Goal: Contribute content: Contribute content

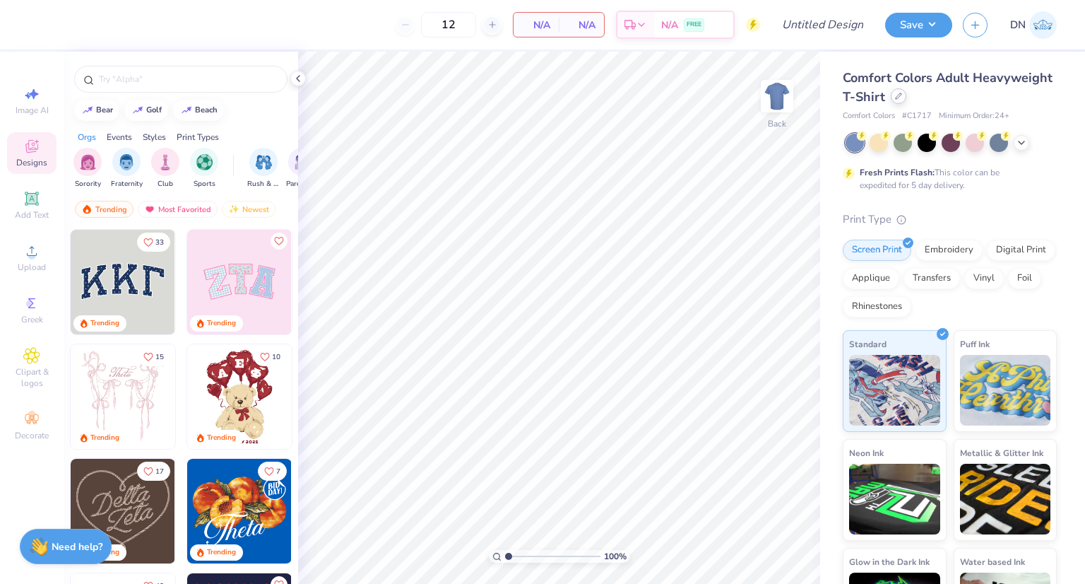
click at [907, 97] on div at bounding box center [899, 96] width 16 height 16
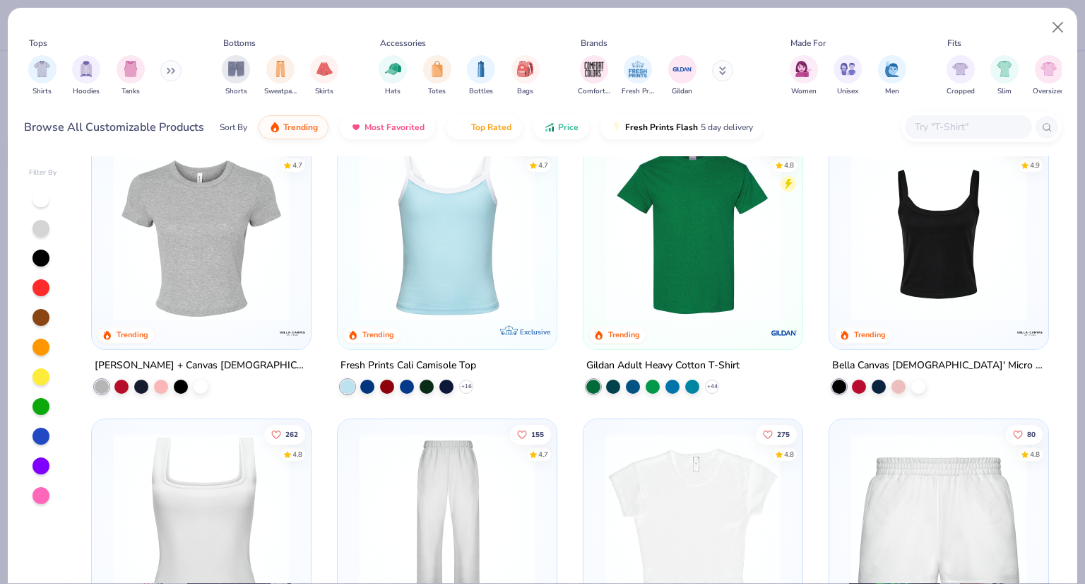
scroll to position [283, 0]
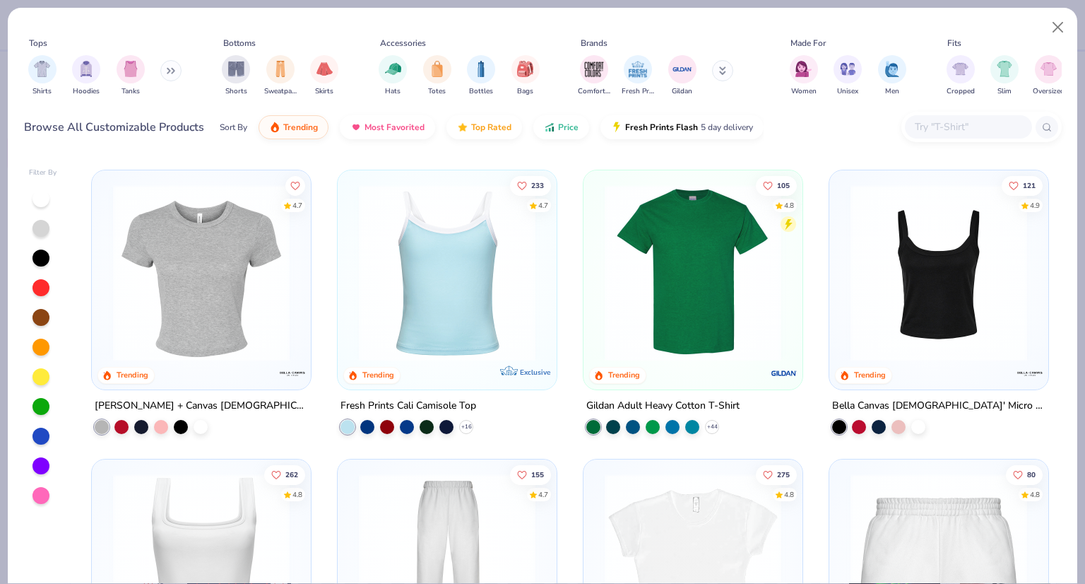
click at [654, 305] on img at bounding box center [693, 272] width 191 height 177
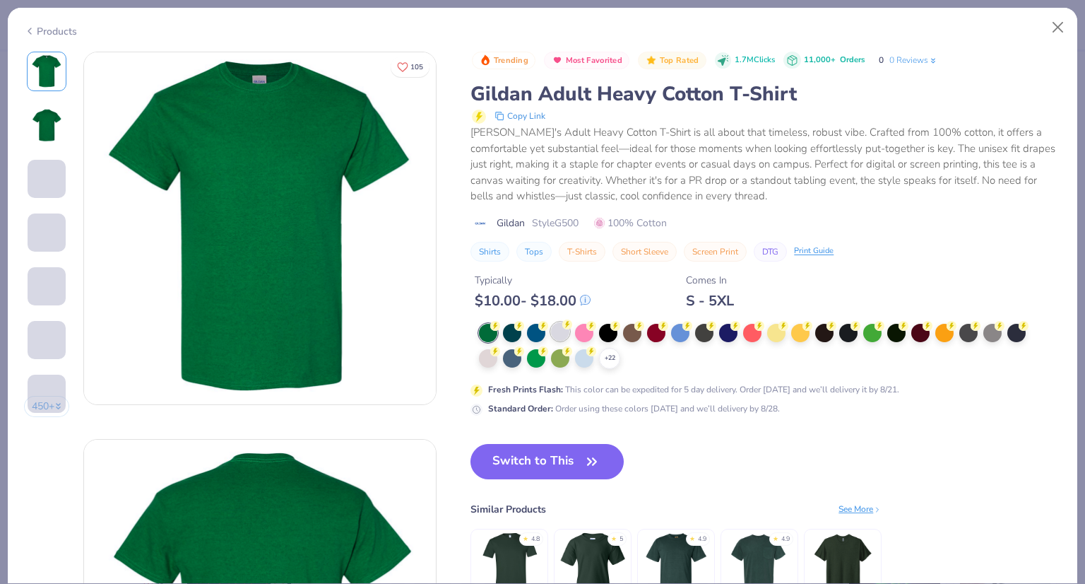
click at [562, 331] on div at bounding box center [560, 331] width 18 height 18
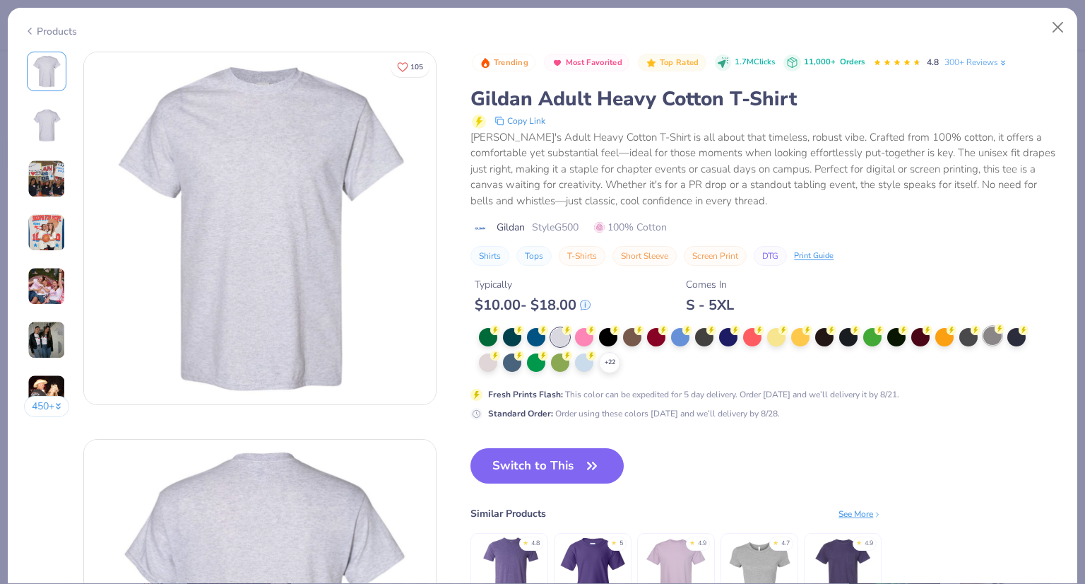
click at [996, 341] on div at bounding box center [993, 335] width 18 height 18
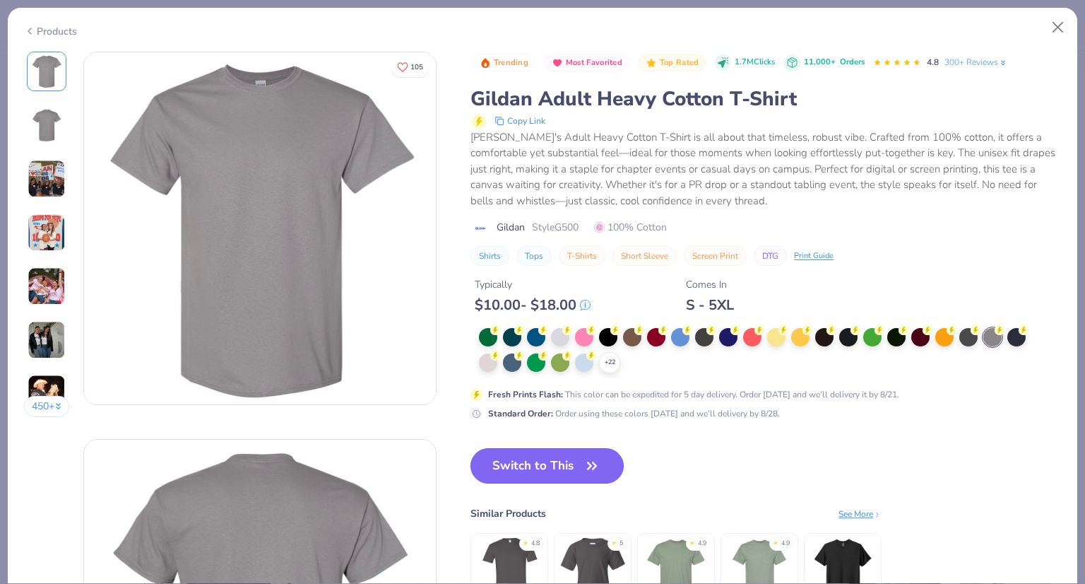
click at [521, 464] on button "Switch to This" at bounding box center [547, 465] width 153 height 35
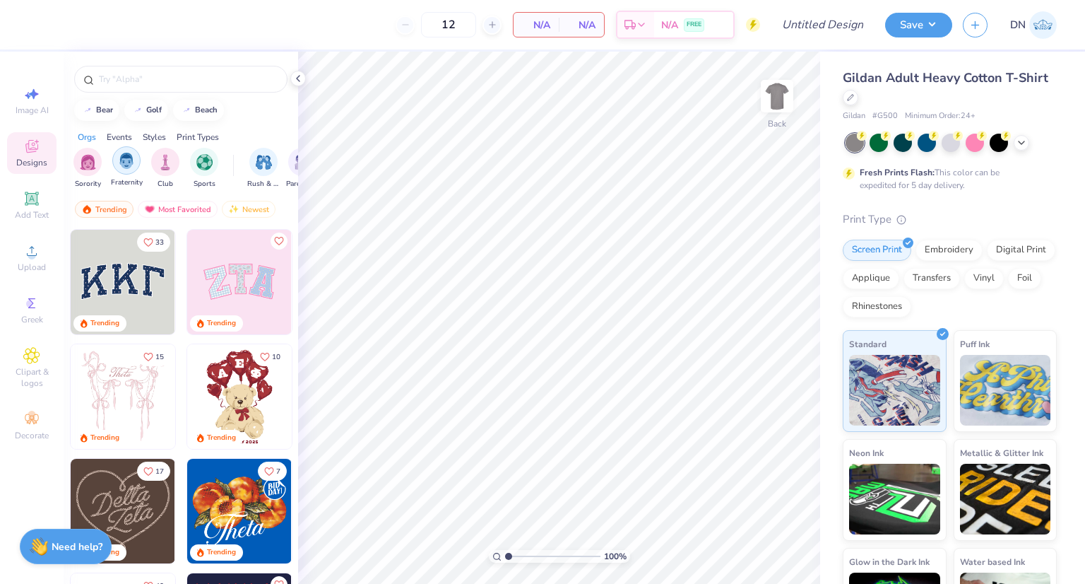
click at [126, 166] on img "filter for Fraternity" at bounding box center [127, 161] width 16 height 16
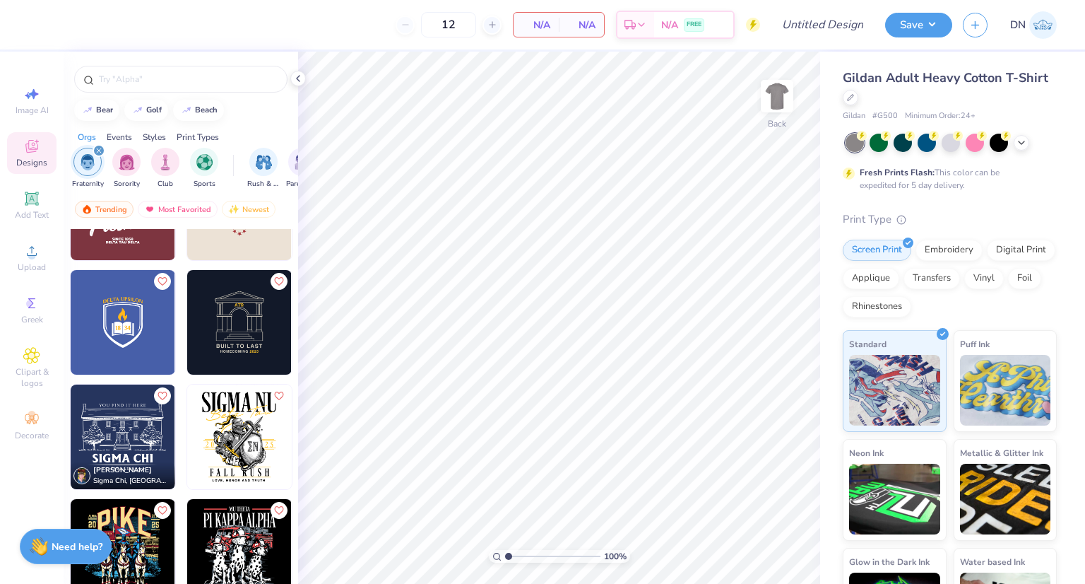
scroll to position [3849, 0]
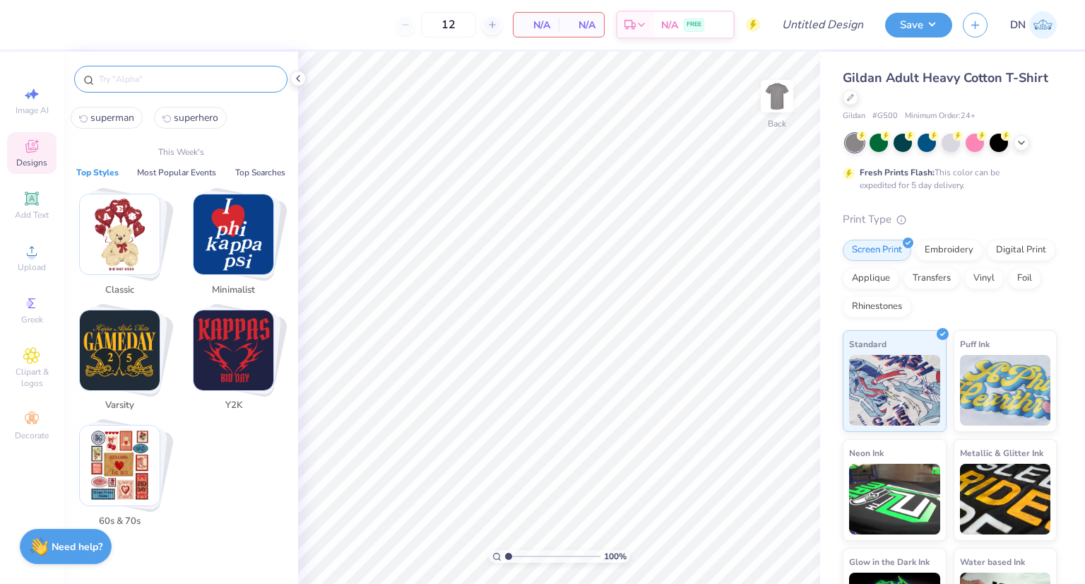
click at [138, 80] on input "text" at bounding box center [188, 79] width 181 height 14
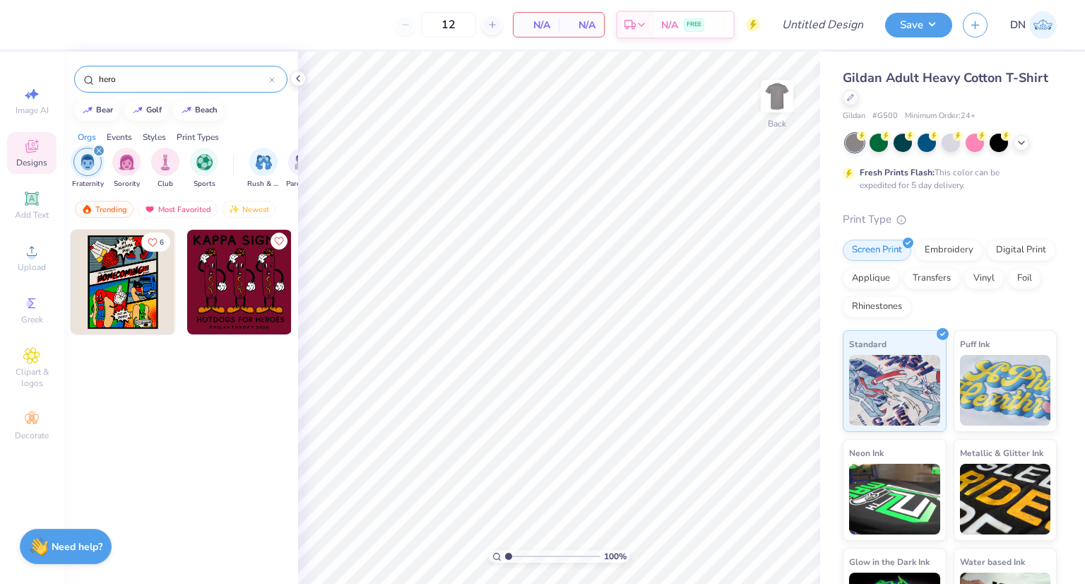
click at [141, 73] on input "hero" at bounding box center [184, 79] width 172 height 14
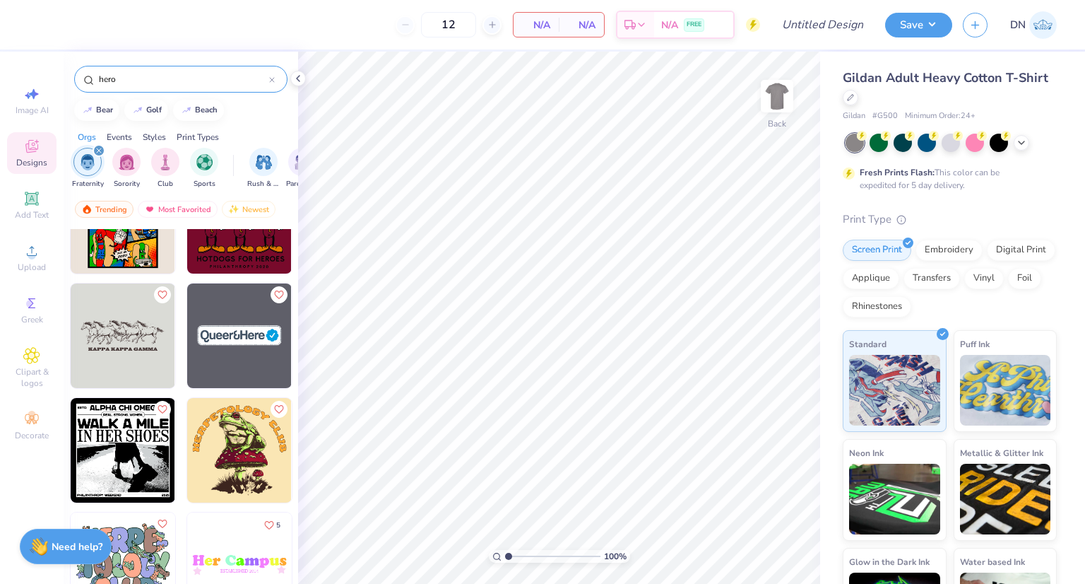
scroll to position [0, 0]
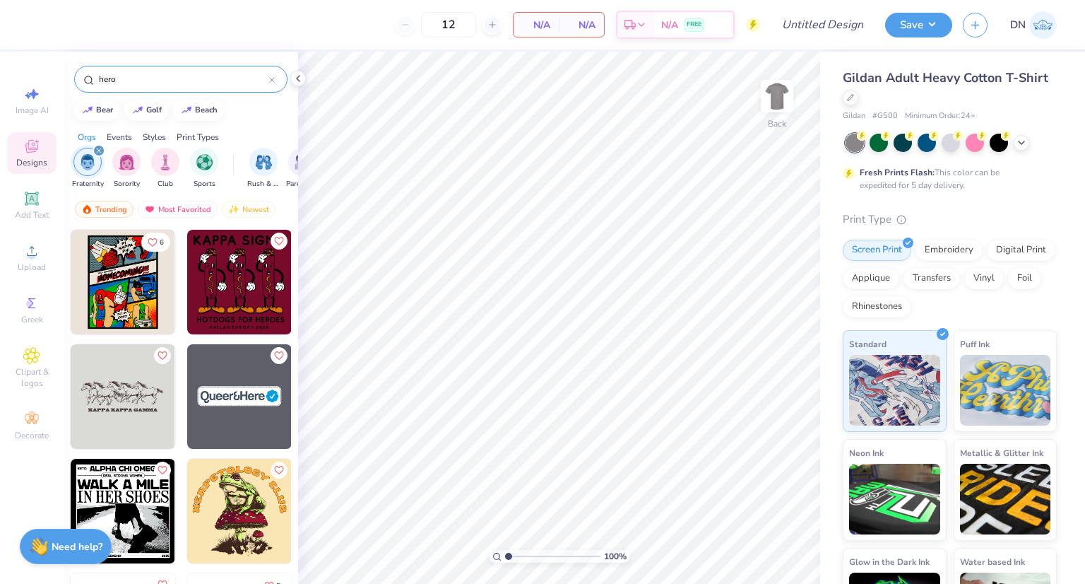
drag, startPoint x: 105, startPoint y: 77, endPoint x: 57, endPoint y: 73, distance: 48.2
click at [57, 73] on div "12 N/A Per Item N/A Total Est. Delivery N/A FREE Design Title Save DN Image AI …" at bounding box center [542, 292] width 1085 height 584
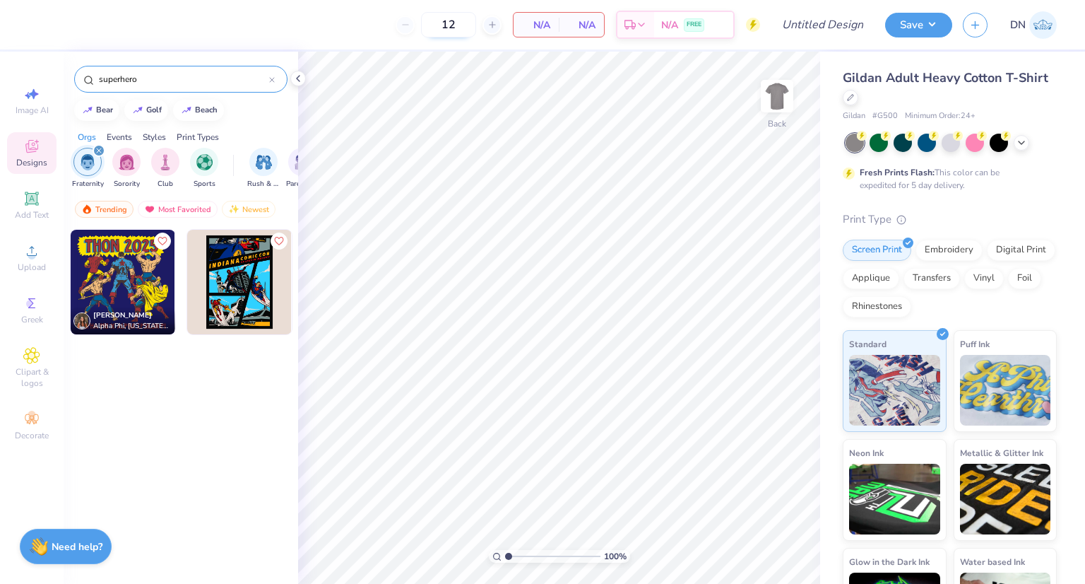
type input "superhero"
click at [452, 28] on input "12" at bounding box center [448, 24] width 55 height 25
type input "16"
click at [365, 39] on div "16 N/A Per Item N/A Total Est. Delivery N/A FREE" at bounding box center [399, 24] width 721 height 49
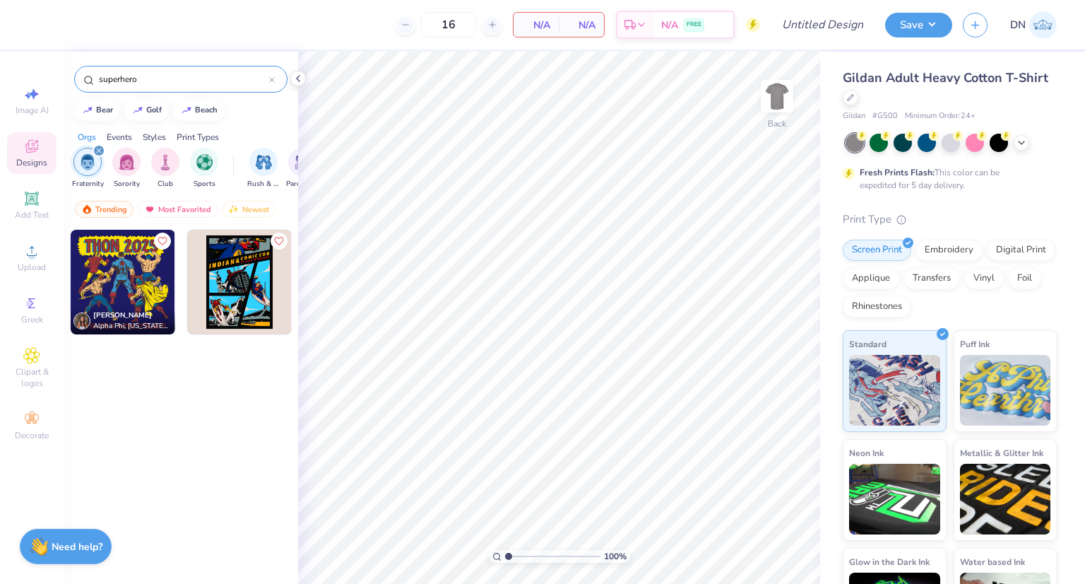
click at [185, 77] on input "superhero" at bounding box center [184, 79] width 172 height 14
click at [269, 77] on icon at bounding box center [272, 80] width 6 height 6
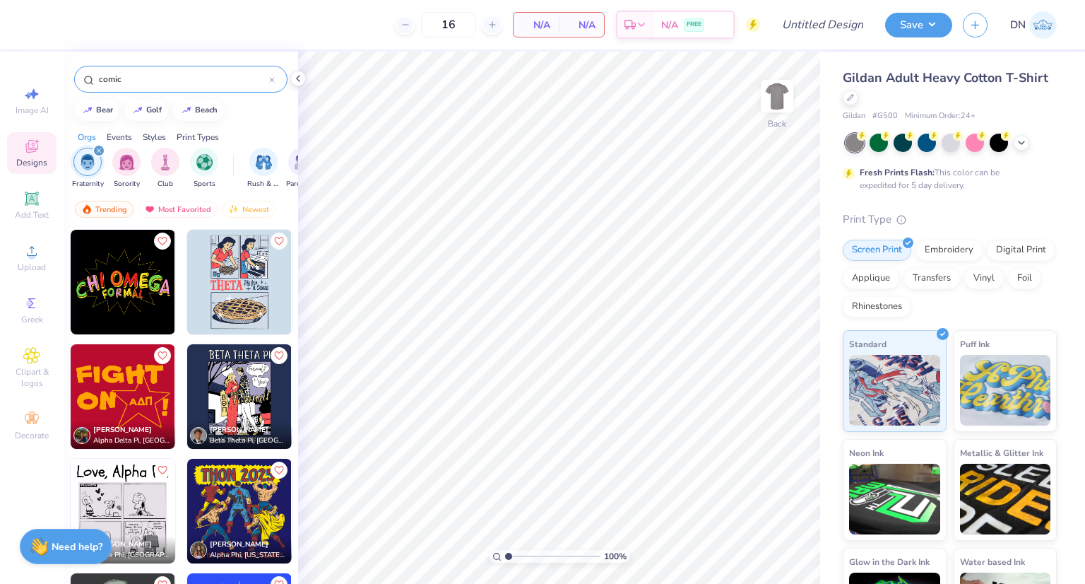
type input "comic"
click at [103, 295] on img at bounding box center [123, 282] width 105 height 105
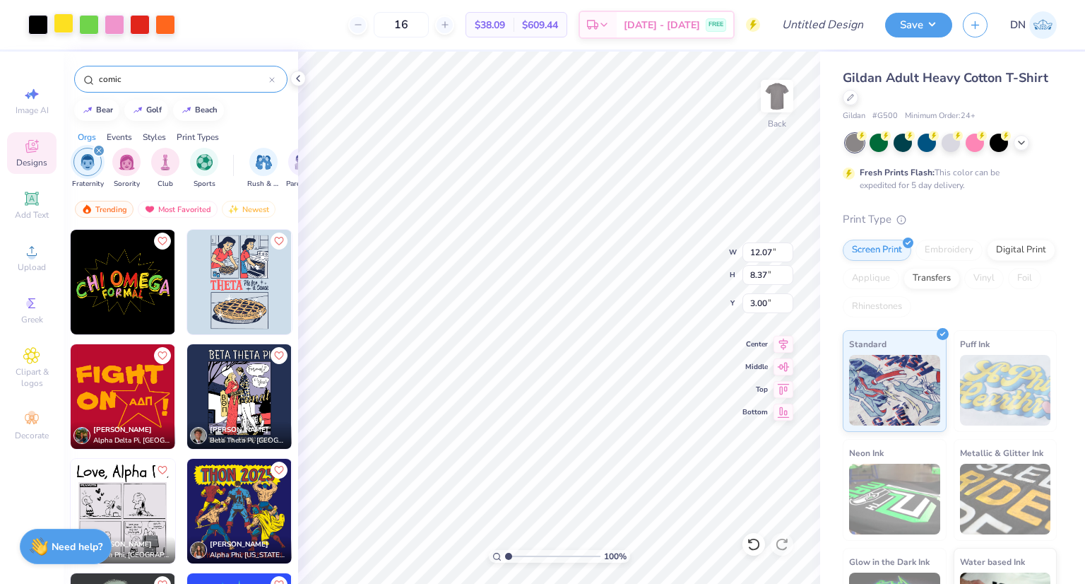
click at [59, 24] on div at bounding box center [64, 23] width 20 height 20
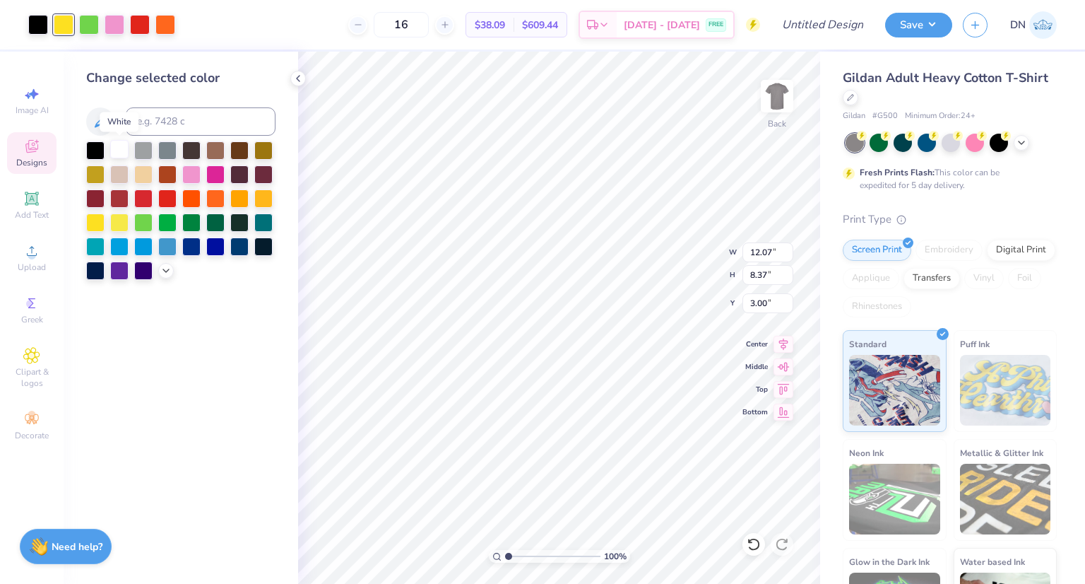
click at [122, 146] on div at bounding box center [119, 149] width 18 height 18
click at [90, 23] on div at bounding box center [89, 23] width 20 height 20
click at [142, 152] on div at bounding box center [143, 149] width 18 height 18
click at [167, 148] on div at bounding box center [167, 149] width 18 height 18
click at [113, 28] on div at bounding box center [115, 23] width 20 height 20
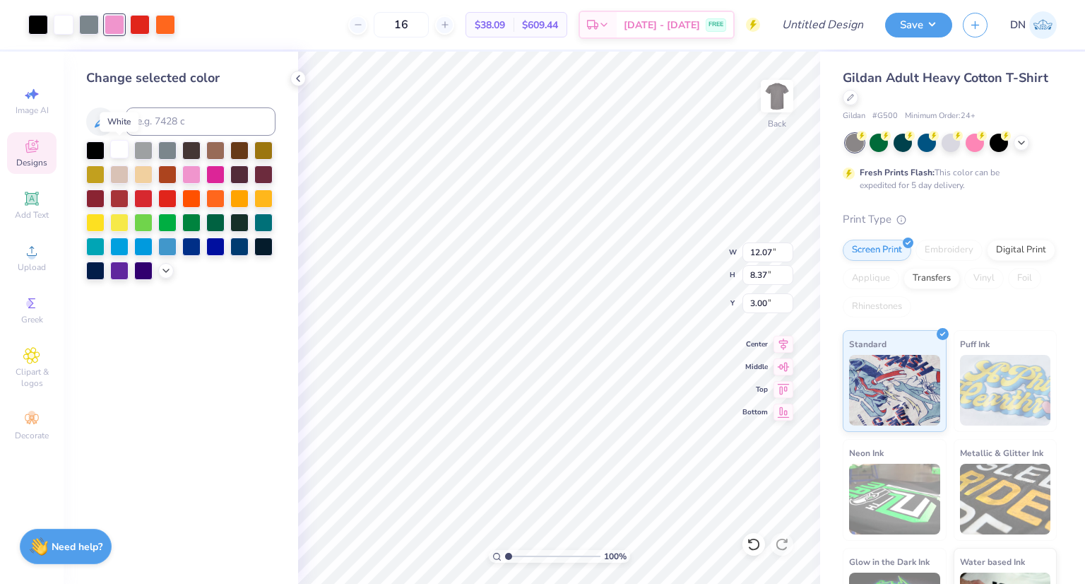
click at [115, 150] on div at bounding box center [119, 149] width 18 height 18
click at [117, 24] on div at bounding box center [115, 23] width 20 height 20
click at [161, 148] on div at bounding box center [167, 149] width 18 height 18
click at [97, 153] on div at bounding box center [95, 149] width 18 height 18
click at [112, 148] on div at bounding box center [119, 149] width 18 height 18
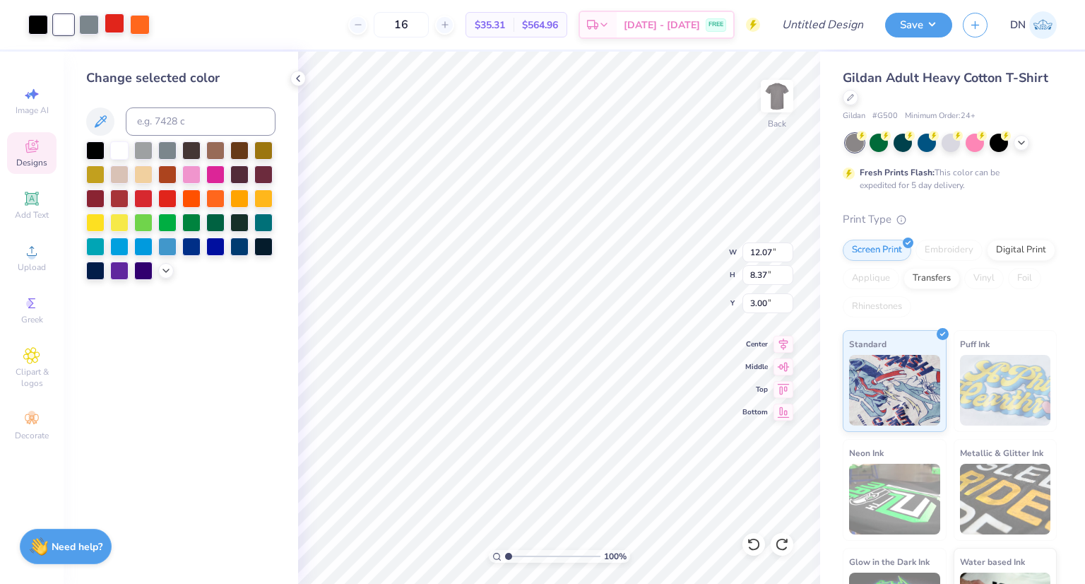
click at [108, 28] on div at bounding box center [115, 23] width 20 height 20
click at [167, 268] on icon at bounding box center [165, 269] width 11 height 11
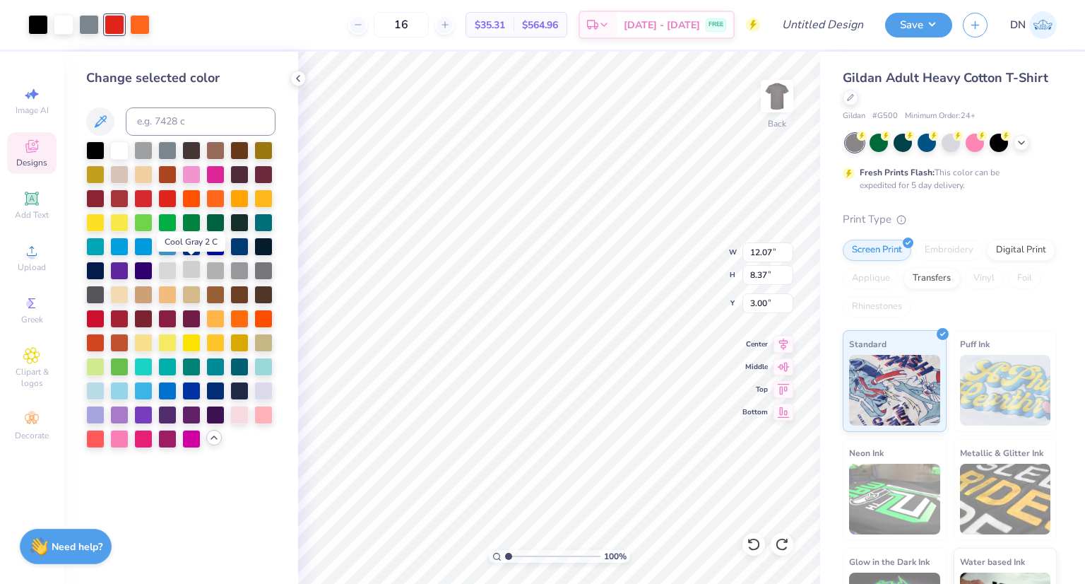
click at [187, 266] on div at bounding box center [191, 269] width 18 height 18
click at [133, 26] on div at bounding box center [140, 23] width 20 height 20
click at [117, 150] on div at bounding box center [119, 149] width 18 height 18
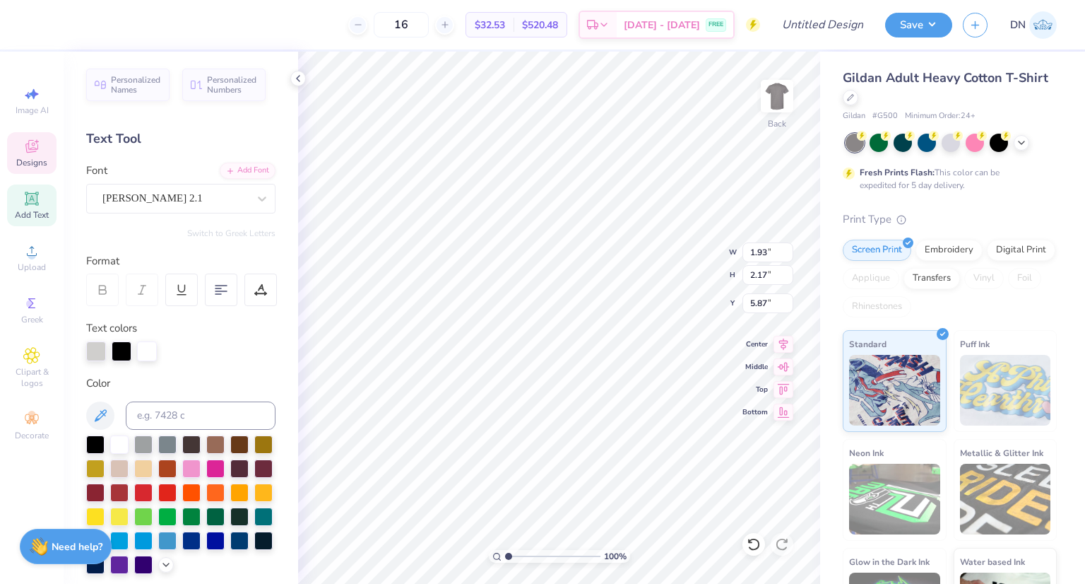
scroll to position [11, 1]
type input "1.43"
type input "2.20"
type input "7.06"
type input "1.84"
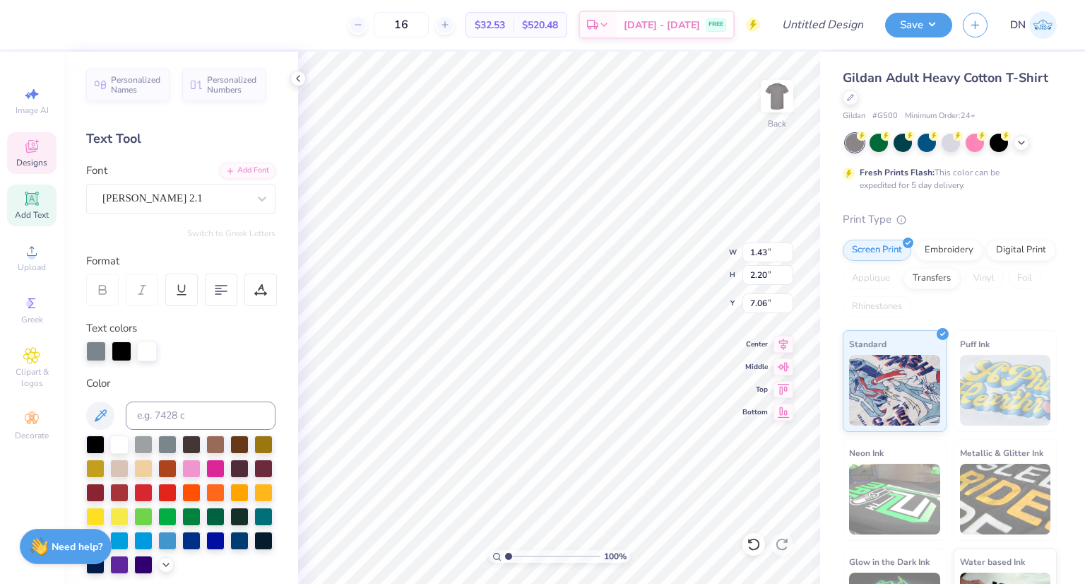
type input "2.24"
type input "6.18"
type input "1.43"
type input "2.20"
type input "7.06"
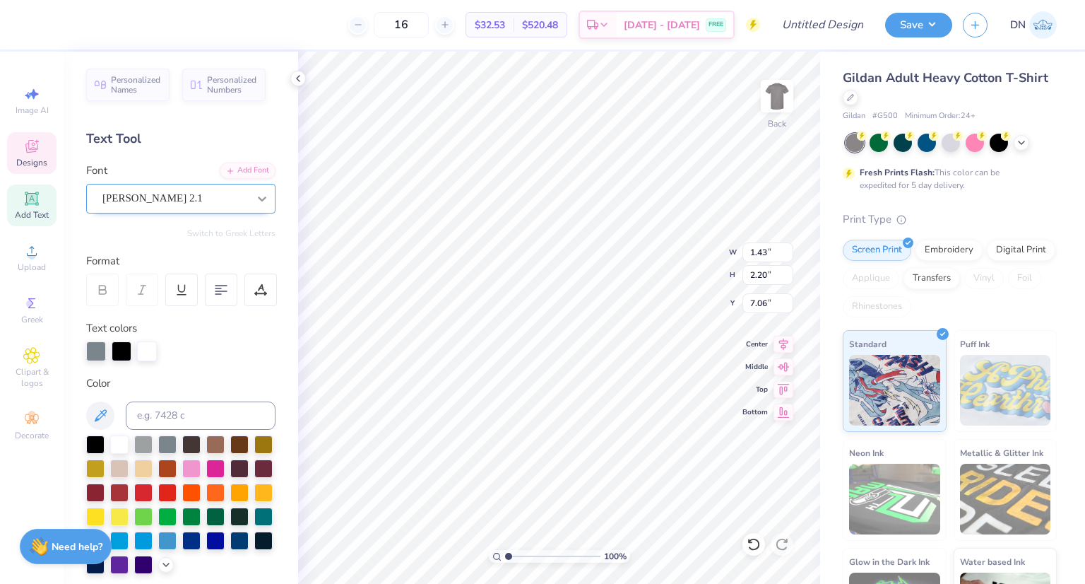
click at [255, 201] on icon at bounding box center [262, 198] width 14 height 14
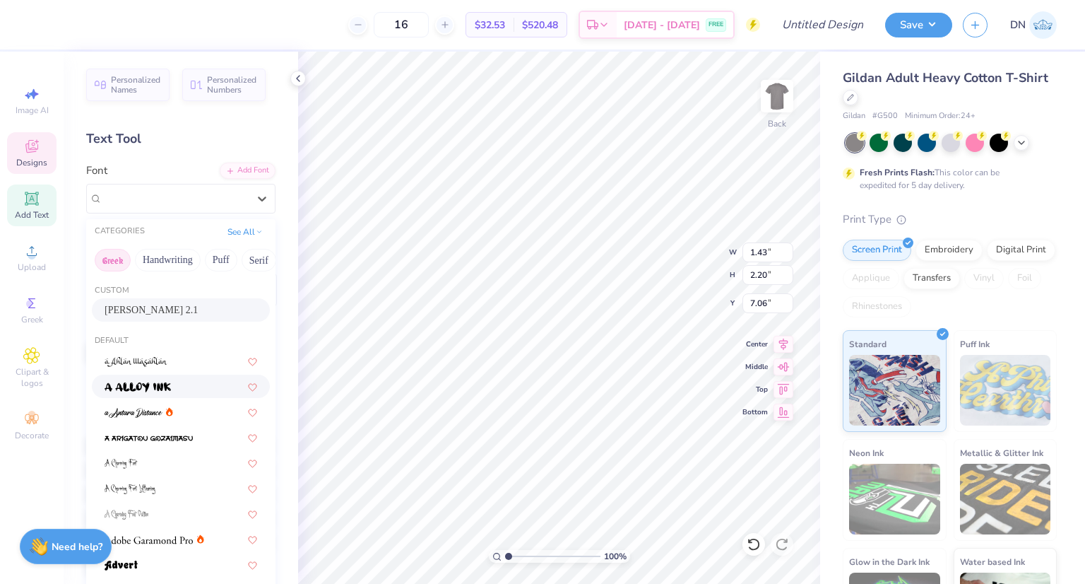
click at [116, 261] on button "Greek" at bounding box center [113, 260] width 36 height 23
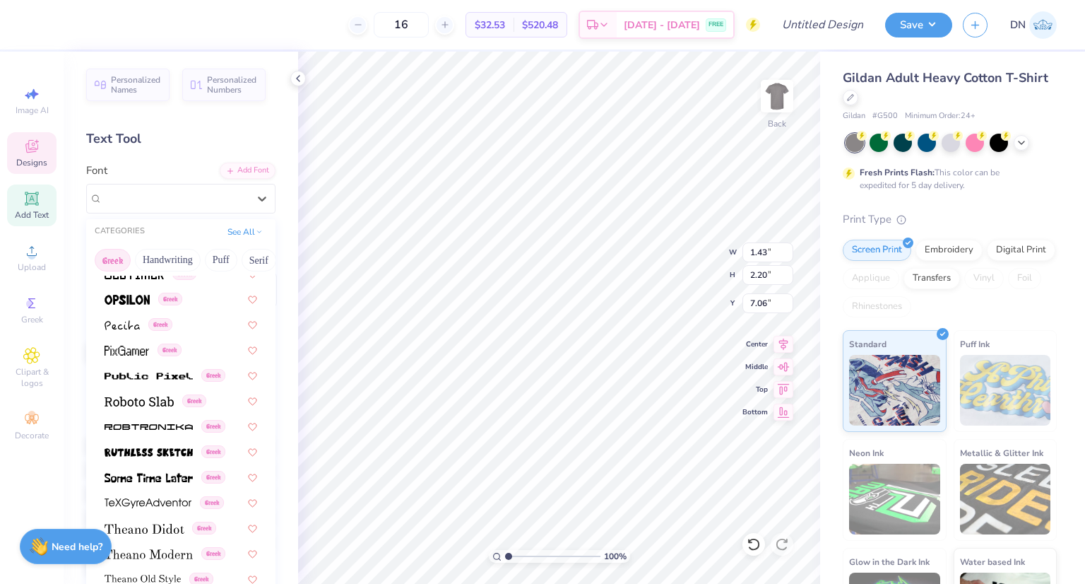
scroll to position [813, 0]
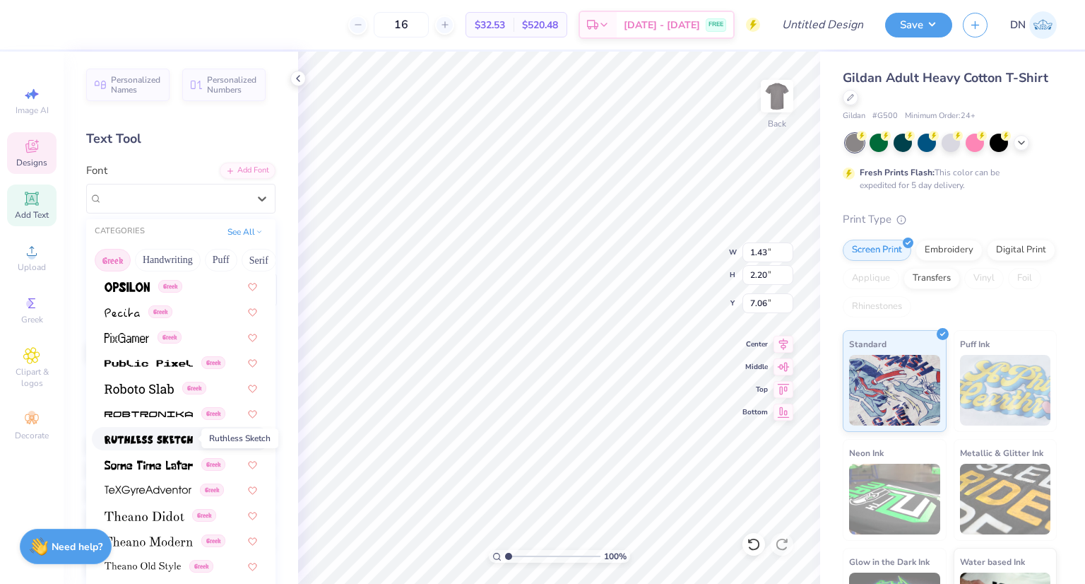
click at [170, 439] on img at bounding box center [149, 440] width 88 height 10
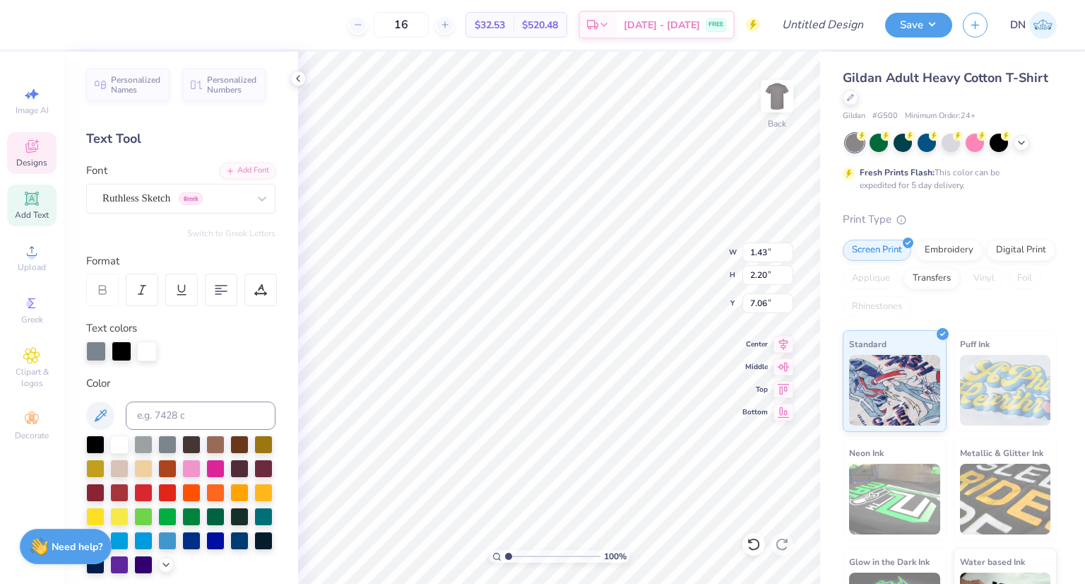
type input "1.31"
type input "2.02"
type input "7.14"
drag, startPoint x: 213, startPoint y: 241, endPoint x: 215, endPoint y: 231, distance: 10.0
click at [214, 232] on div "Personalized Names Personalized Numbers Text Tool Add Font Font Ruthless Sketch…" at bounding box center [181, 318] width 235 height 532
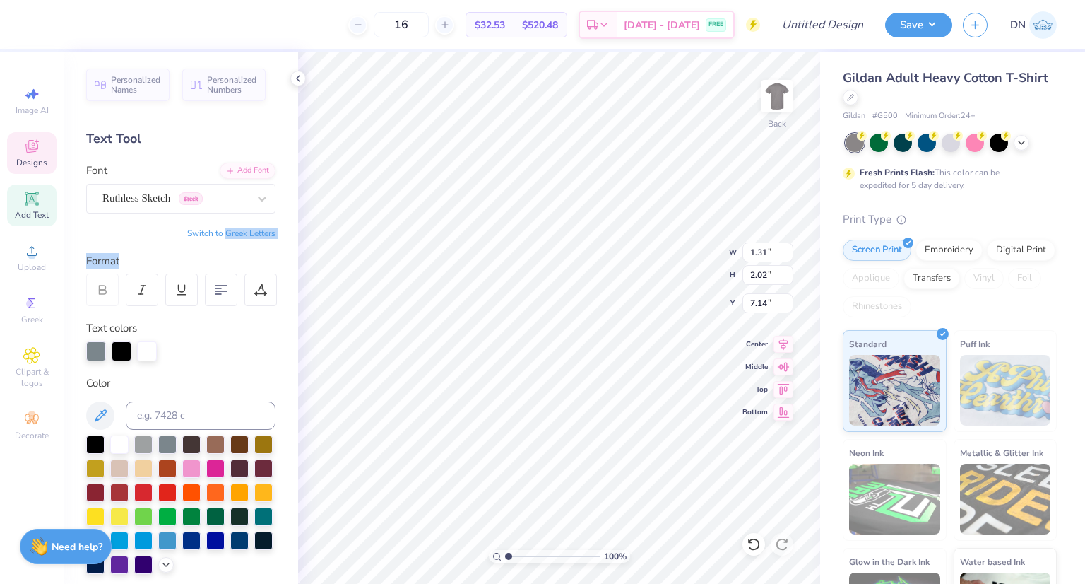
click at [215, 231] on button "Switch to Greek Letters" at bounding box center [231, 233] width 88 height 11
type input "1.49"
type input "2.07"
type input "7.13"
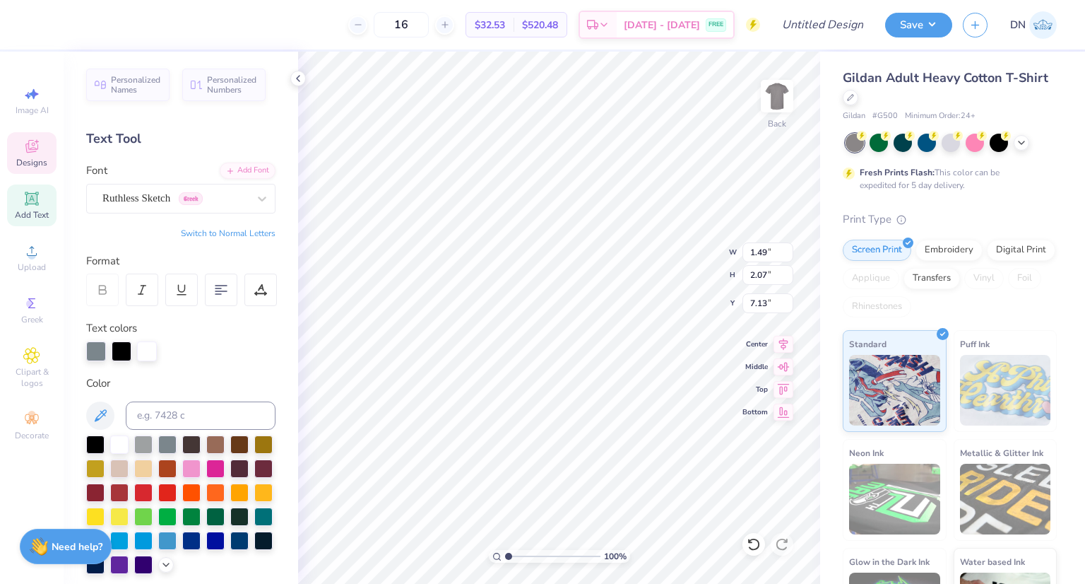
type textarea "Β"
type input "1.67"
type input "2.34"
type input "6.16"
type input "1.43"
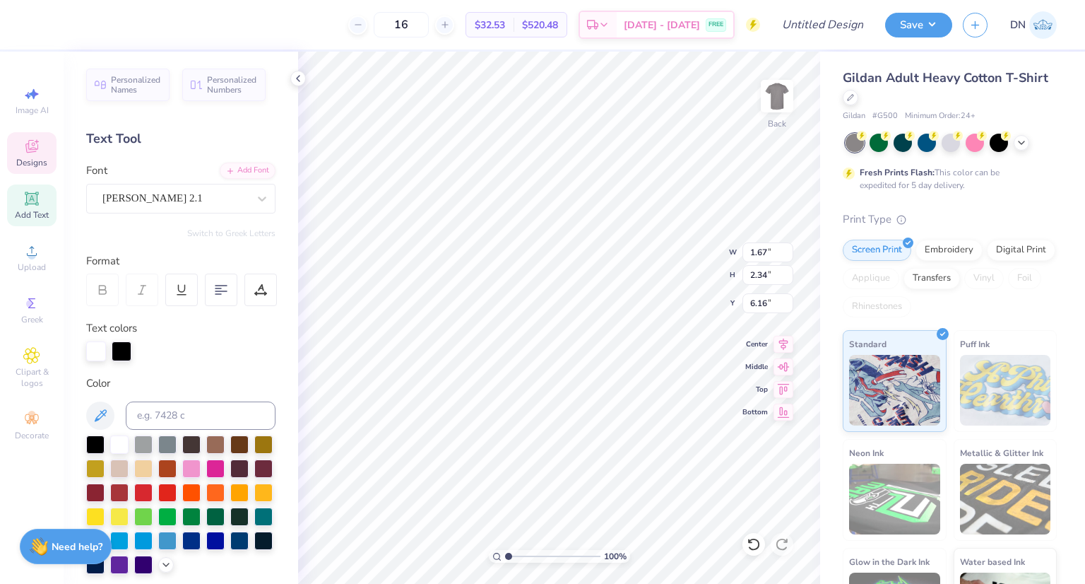
type input "2.04"
type input "7.16"
type input "1.67"
type input "2.34"
type input "6.16"
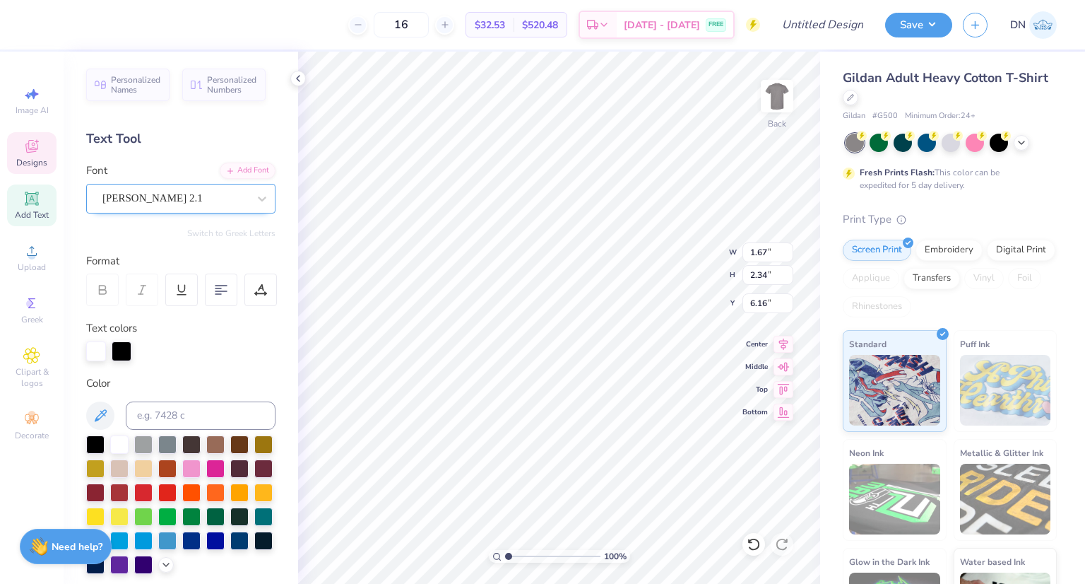
click at [236, 200] on div "[PERSON_NAME] 2.1" at bounding box center [175, 198] width 148 height 22
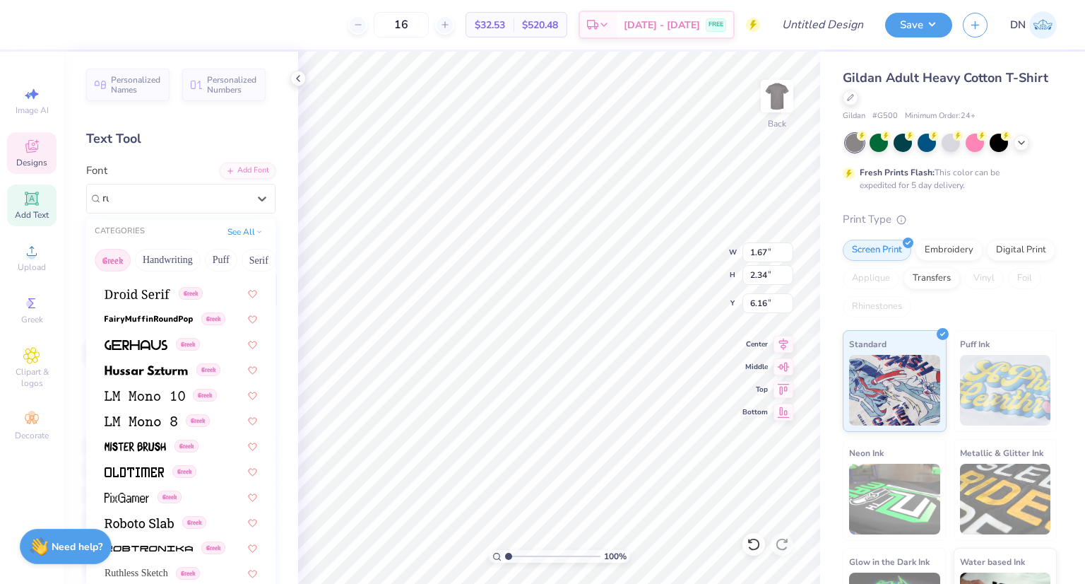
scroll to position [0, 0]
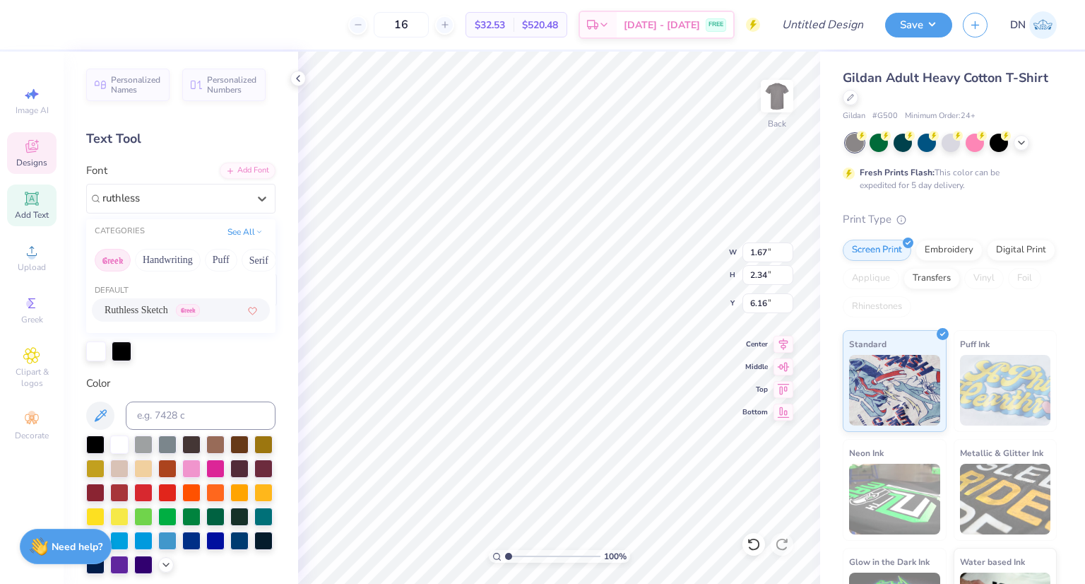
click at [168, 309] on span "Ruthless Sketch" at bounding box center [137, 309] width 64 height 15
type input "ruthless"
type input "1.81"
type input "2.27"
type input "6.19"
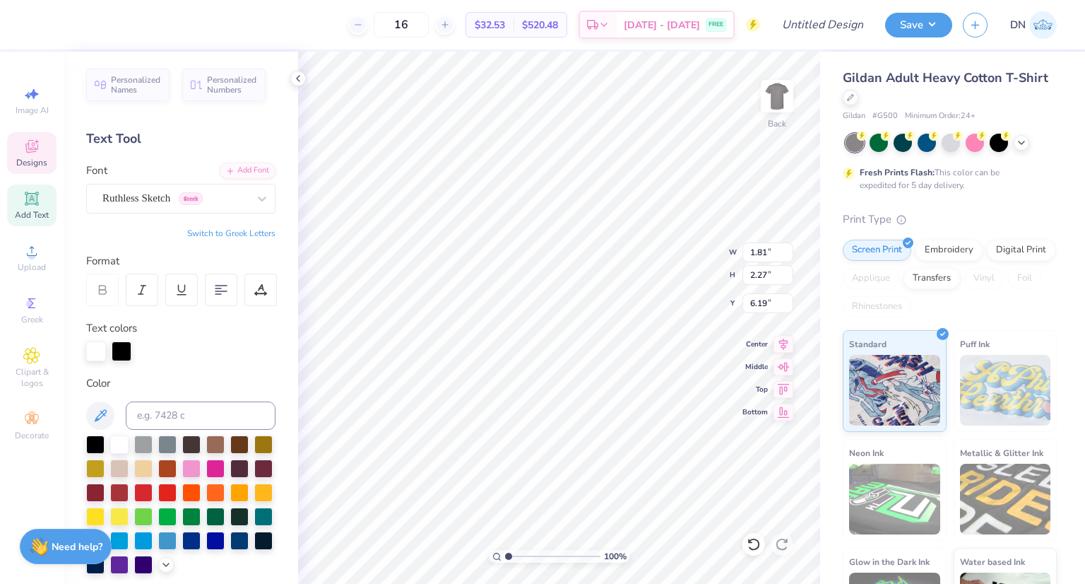
click at [227, 230] on button "Switch to Greek Letters" at bounding box center [231, 233] width 88 height 11
type textarea "Η"
type textarea "Χ"
type input "0.56"
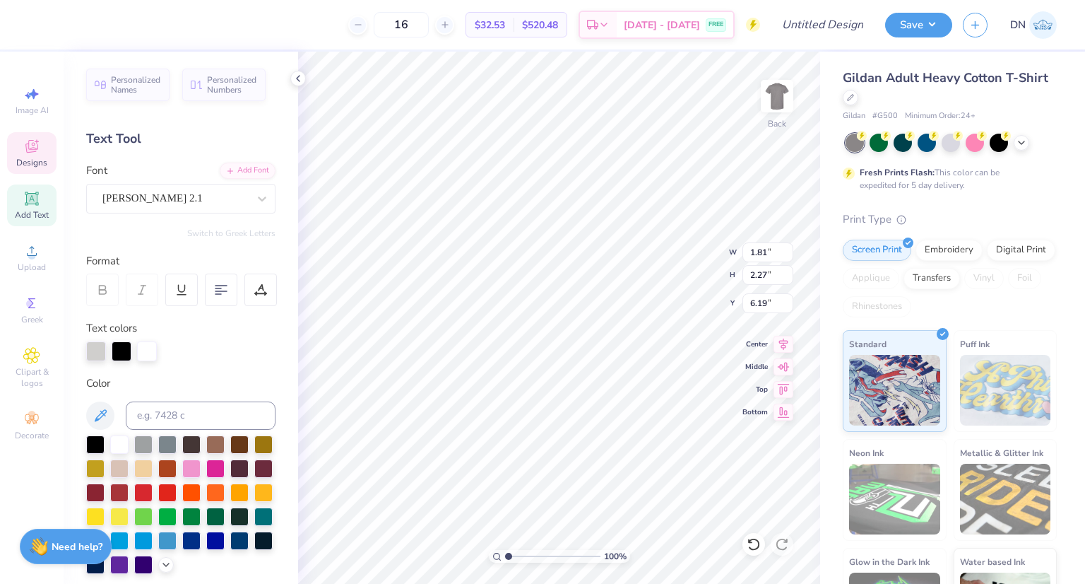
type input "2.14"
type input "5.84"
type textarea "T"
type textarea "Y"
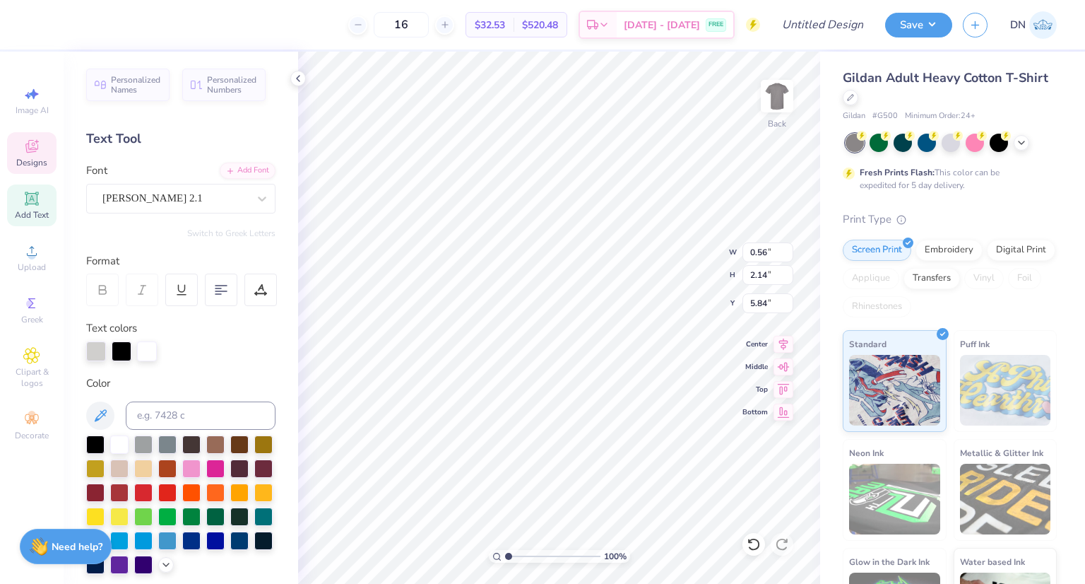
scroll to position [10, 1]
click at [150, 193] on div "[PERSON_NAME] 2.1" at bounding box center [175, 198] width 148 height 22
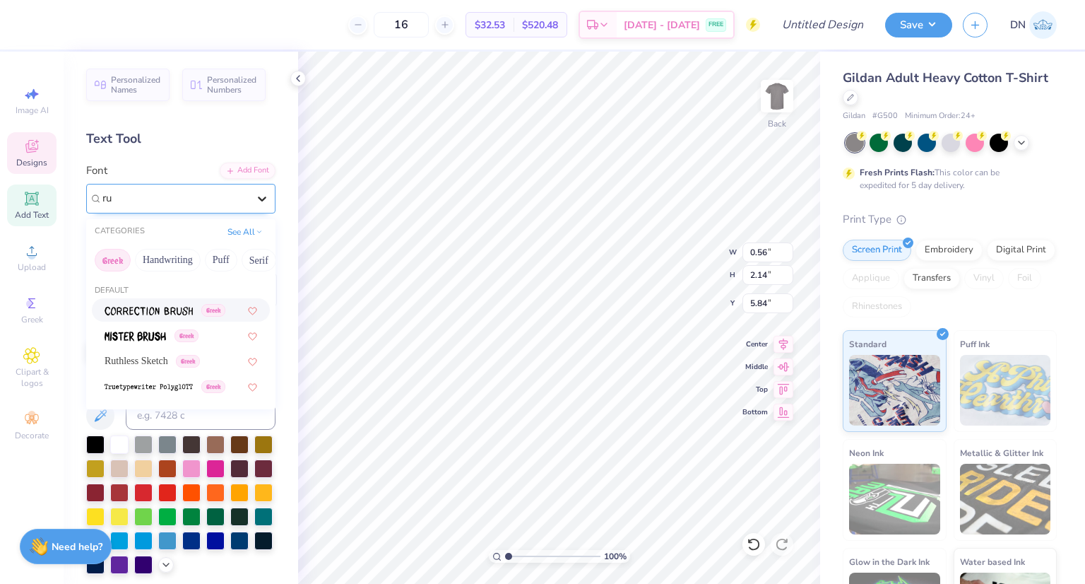
scroll to position [0, 0]
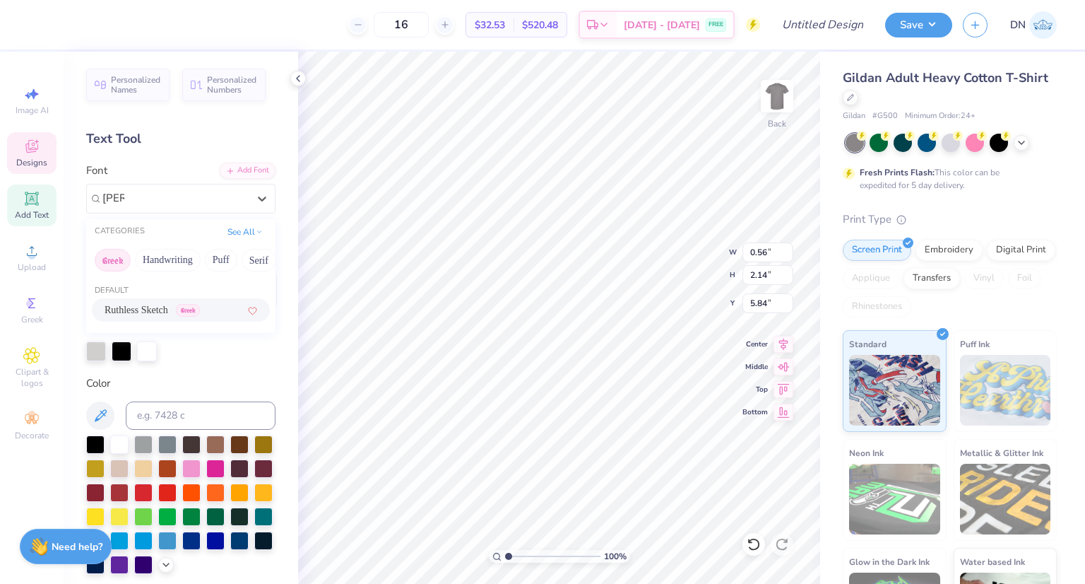
click at [138, 309] on span "Ruthless Sketch" at bounding box center [137, 309] width 64 height 15
type input "[PERSON_NAME]"
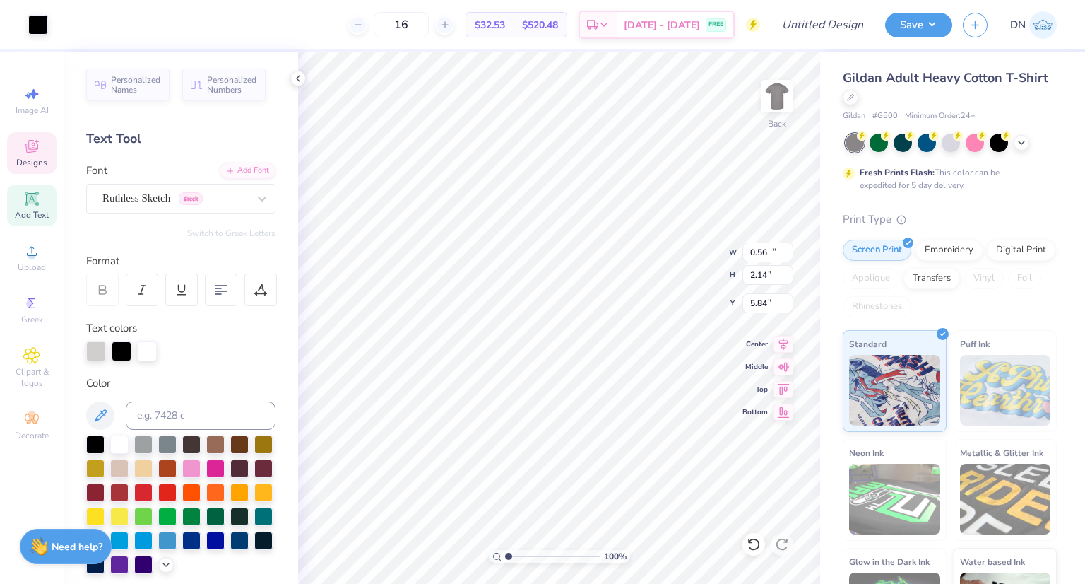
type input "11.19"
type input "8.27"
type input "3.05"
type input "1.72"
type input "2.20"
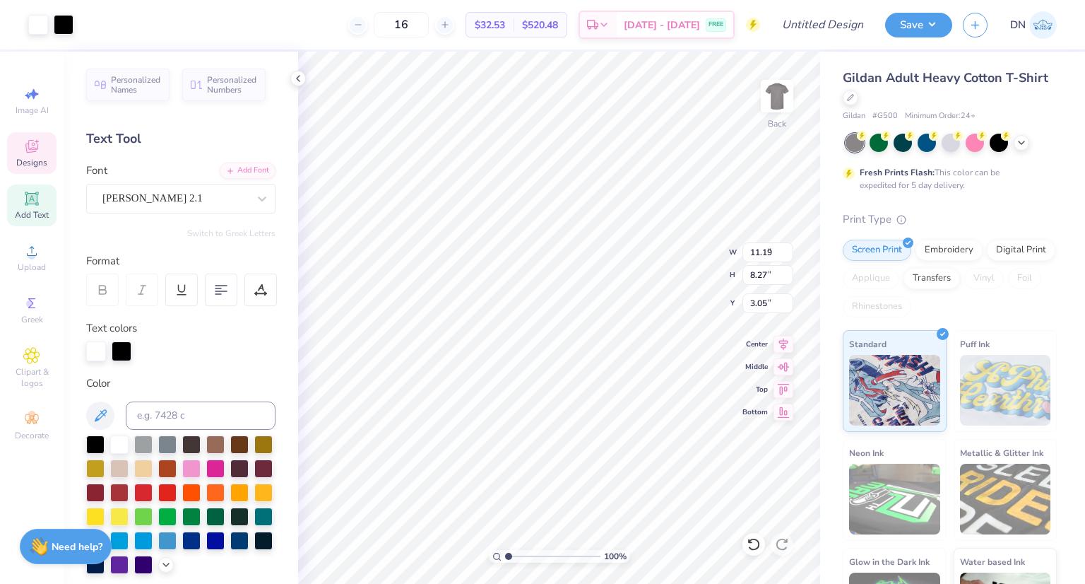
type input "5.63"
type textarea "O"
type textarea "Q"
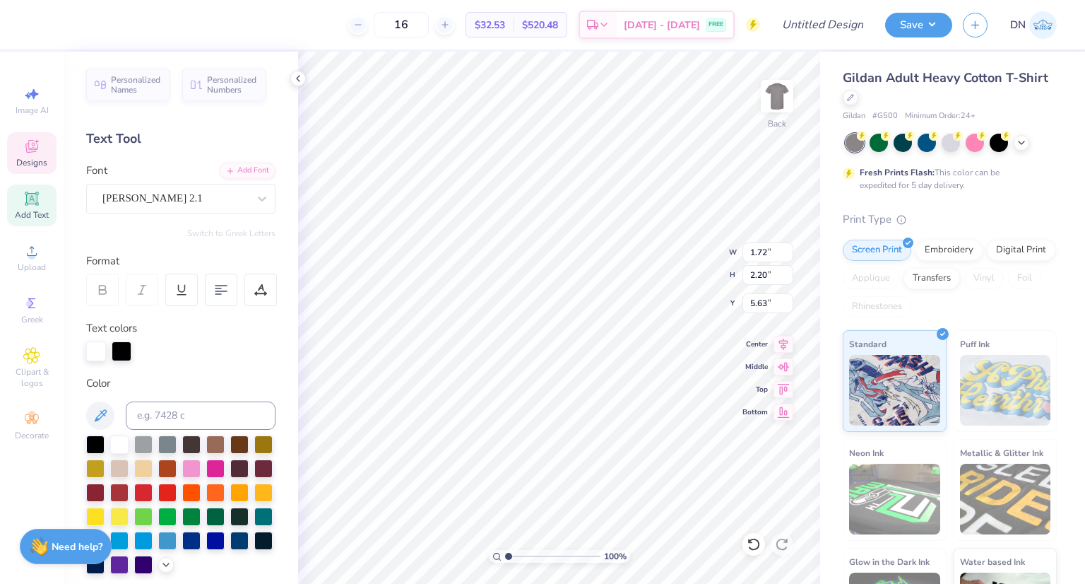
type textarea "T"
type textarea "O"
type input "5.72"
click at [208, 193] on div "[PERSON_NAME] 2.1" at bounding box center [175, 198] width 148 height 22
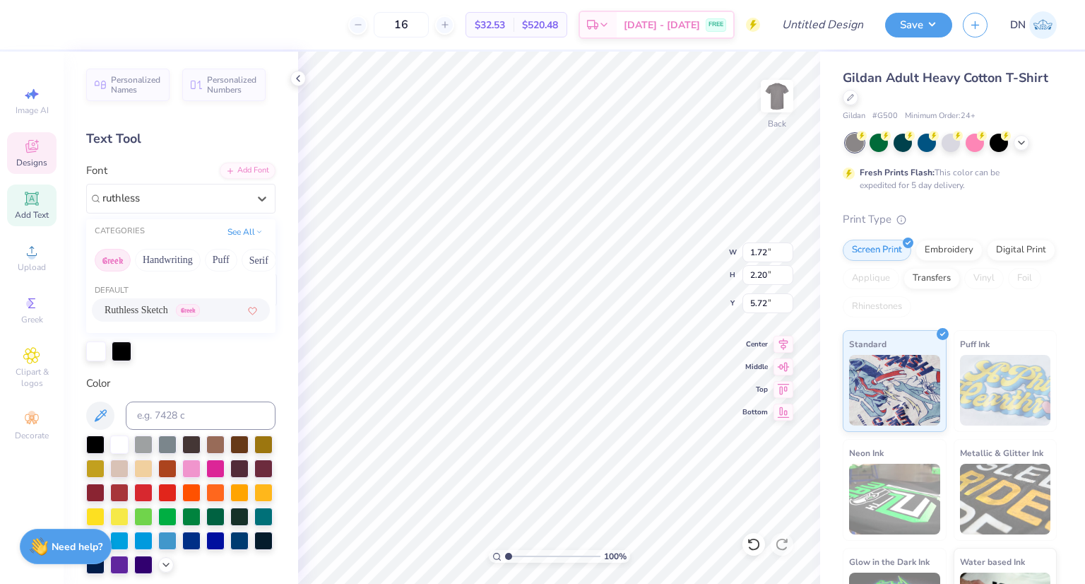
click at [158, 308] on span "Ruthless Sketch" at bounding box center [137, 309] width 64 height 15
type input "ruthless"
click at [223, 245] on div "Personalized Names Personalized Numbers Text Tool Add Font Font Ruthless Sketch…" at bounding box center [181, 318] width 235 height 532
click at [934, 29] on button "Save" at bounding box center [918, 25] width 67 height 25
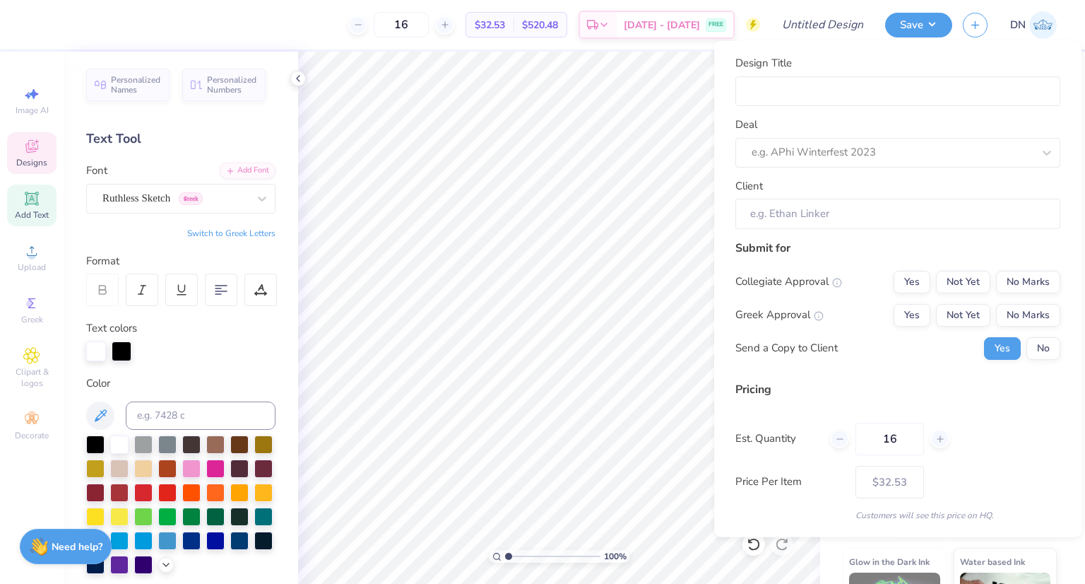
type input "1.48"
type input "2.08"
type input "5.79"
click at [816, 88] on input "Design Title" at bounding box center [898, 91] width 325 height 30
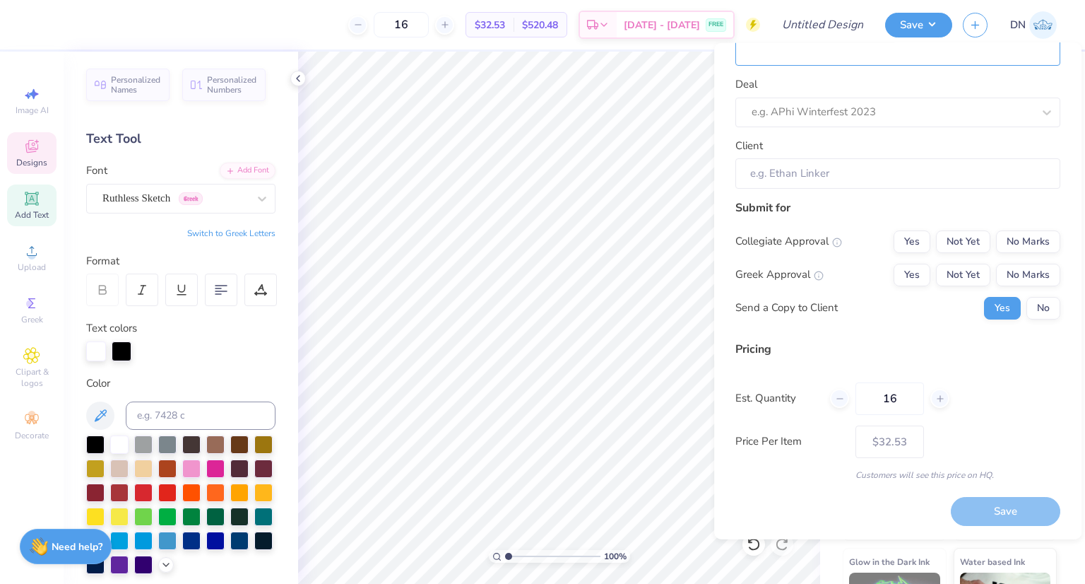
scroll to position [0, 0]
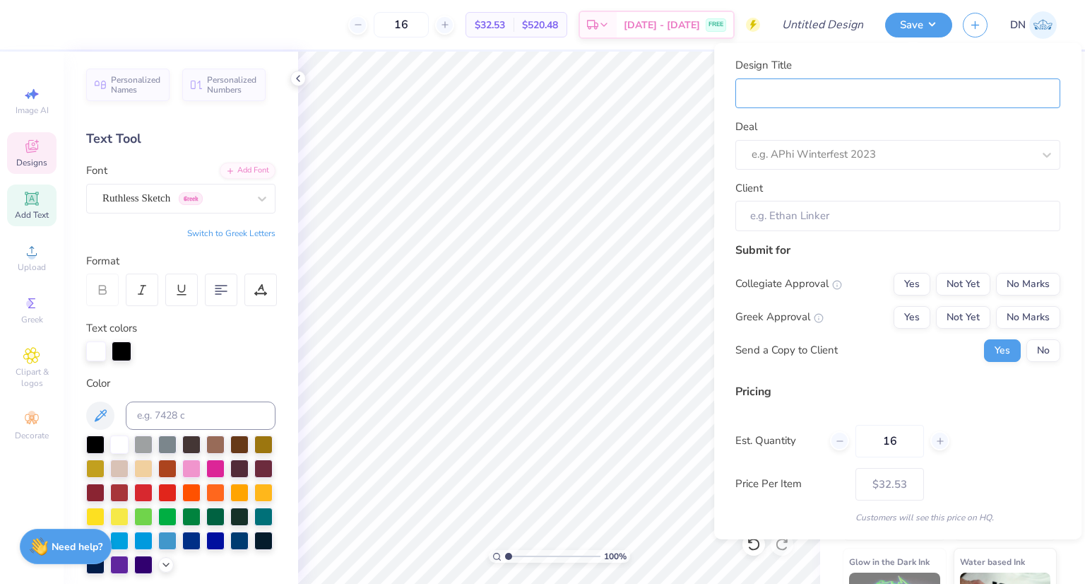
type input "B"
type input "BX"
type input "BXO"
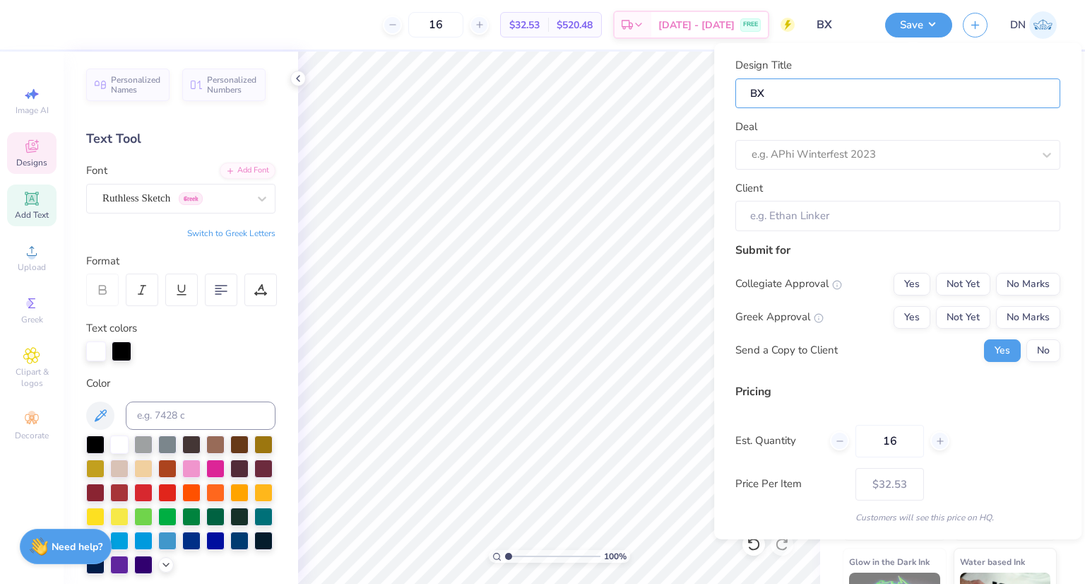
type input "BXO"
type input "BXO F"
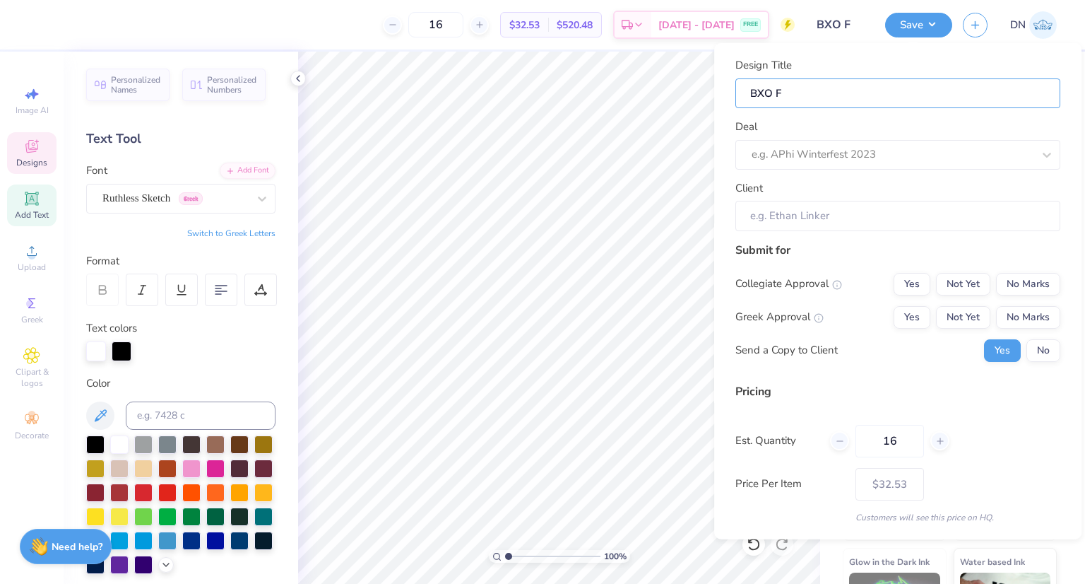
type input "BXO Fa"
type input "BXO Fal"
type input "BXO Fall"
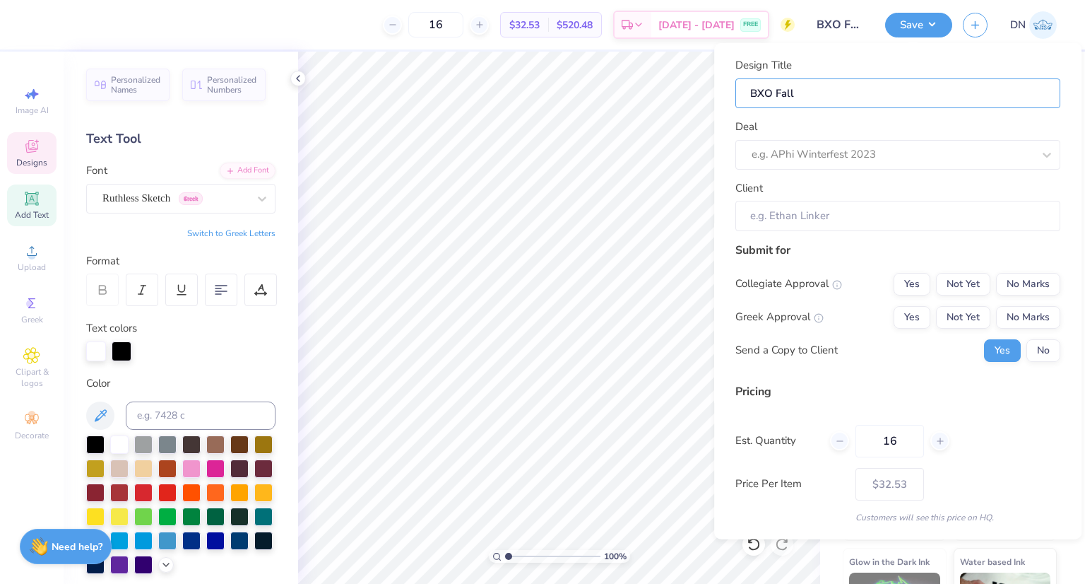
type input "BXO Fall"
type input "BXO Fall R"
type input "BXO Fall Ru"
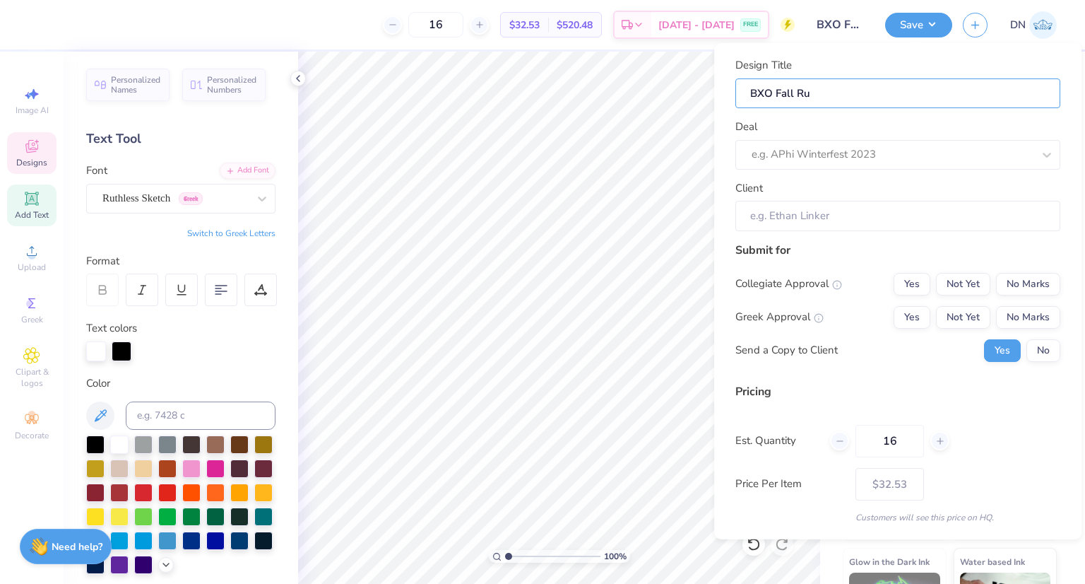
type input "BXO Fall Rus"
type input "BXO Fall Rush"
type input "BXO Fall Rush R"
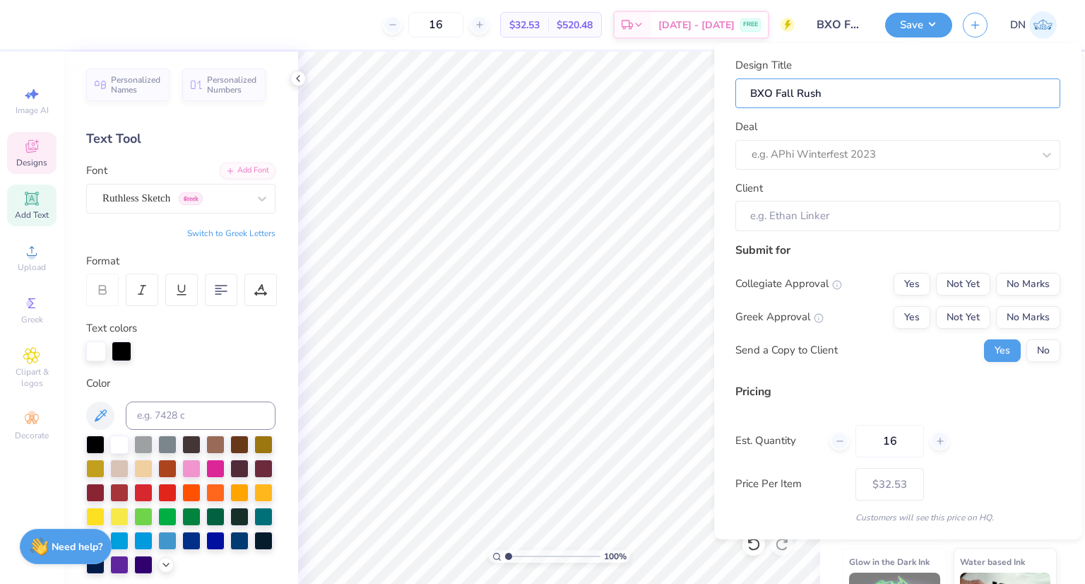
type input "BXO Fall Rush R"
type input "BXO Fall Rush Re"
type input "BXO Fall Rush Rev"
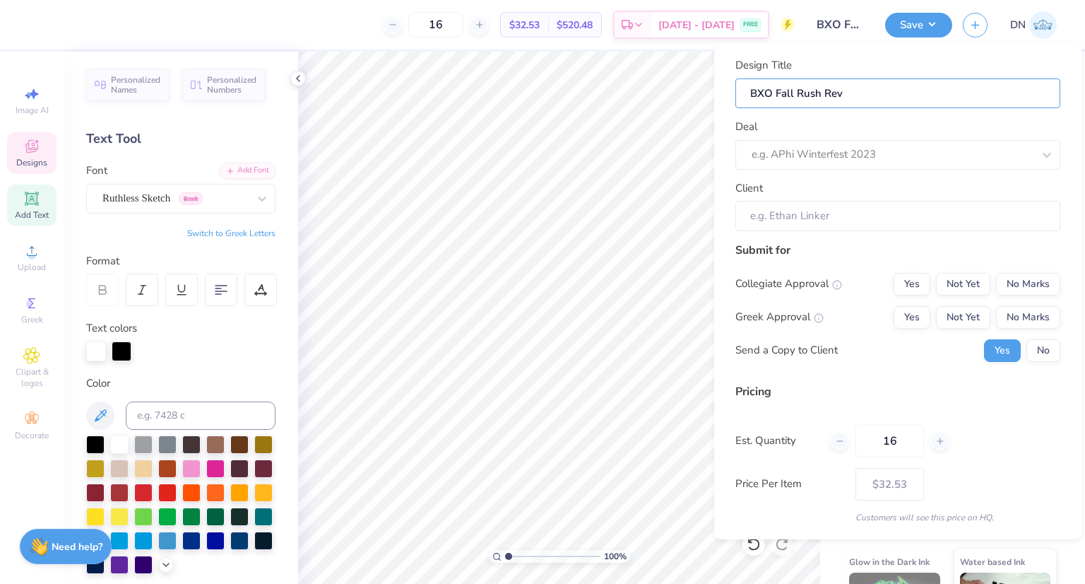
type input "BXO Fall Rush Rev"
type input "BXO Fall Rush Rev 3"
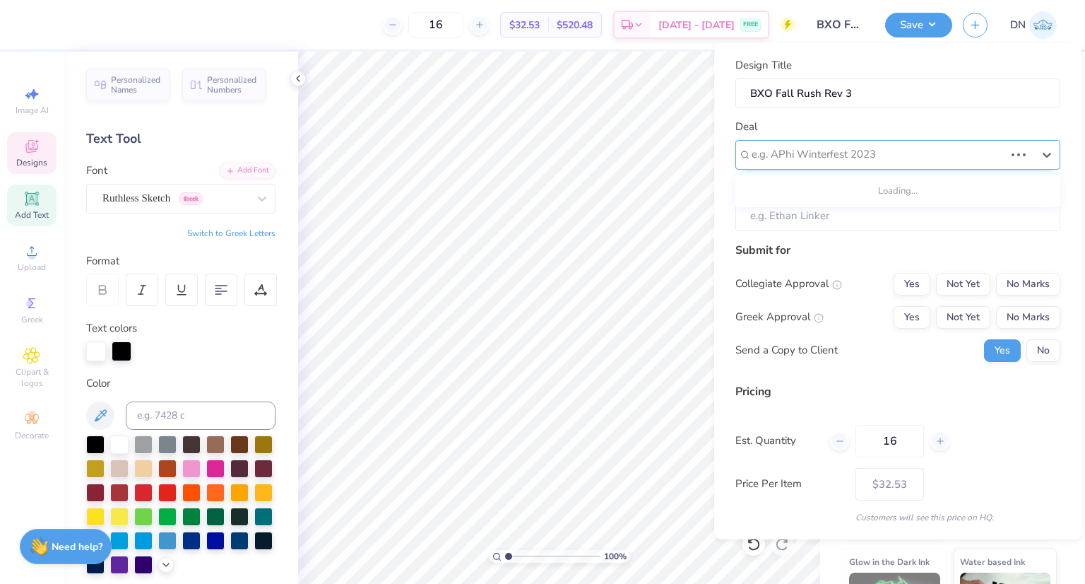
click at [931, 157] on div at bounding box center [878, 154] width 253 height 19
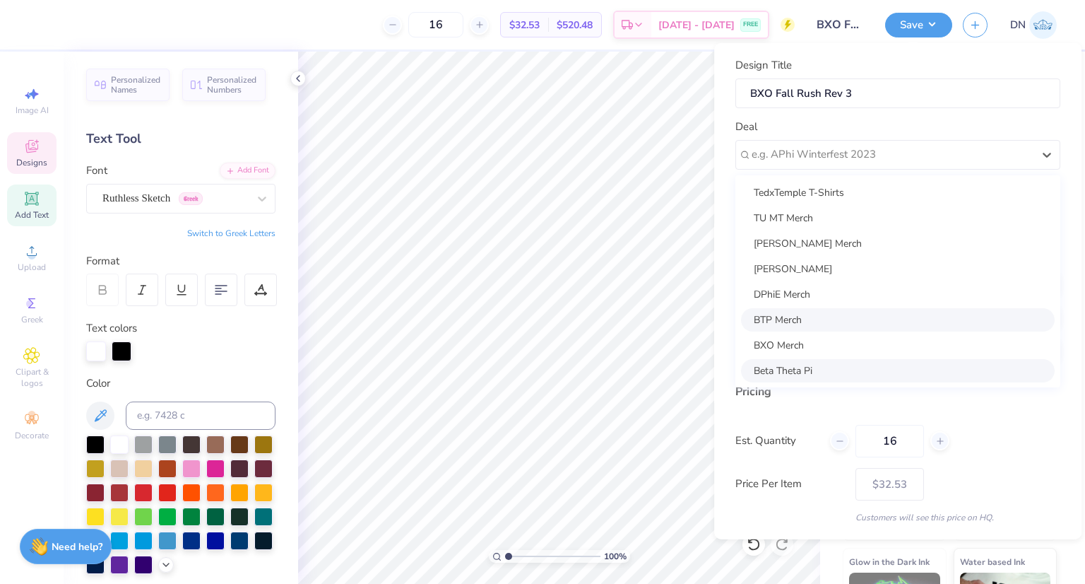
scroll to position [25, 0]
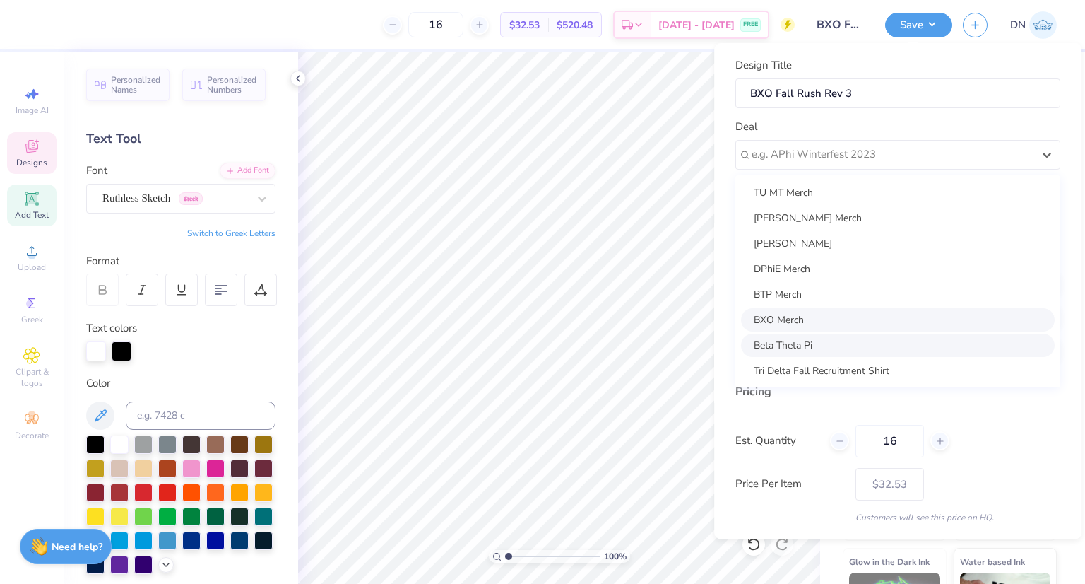
click at [822, 323] on div "BXO Merch" at bounding box center [898, 318] width 314 height 23
type input "[PERSON_NAME]"
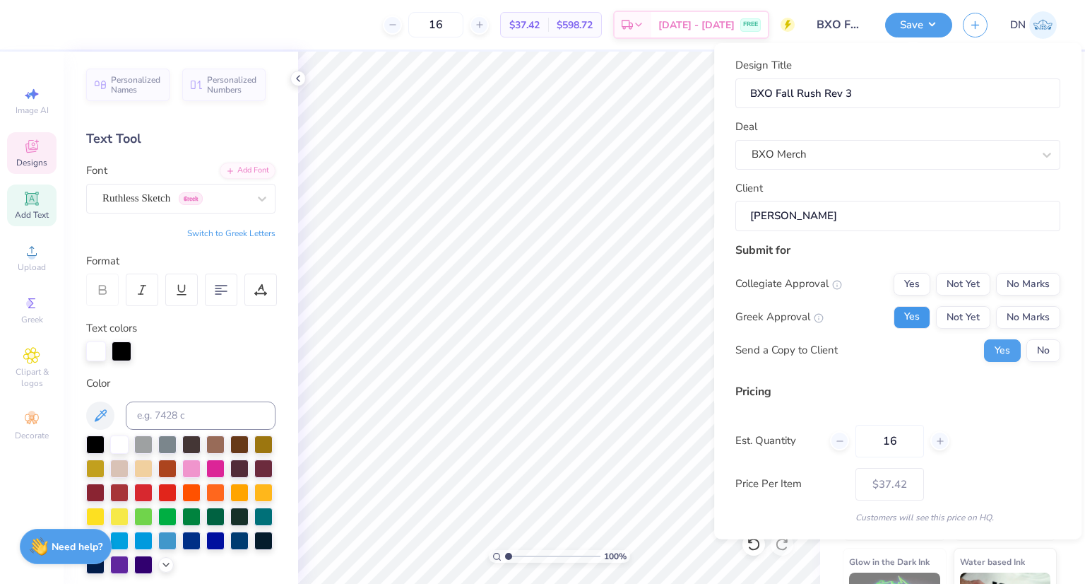
click at [894, 314] on button "Yes" at bounding box center [912, 316] width 37 height 23
click at [1008, 283] on button "No Marks" at bounding box center [1028, 283] width 64 height 23
click at [1029, 354] on button "No" at bounding box center [1044, 349] width 34 height 23
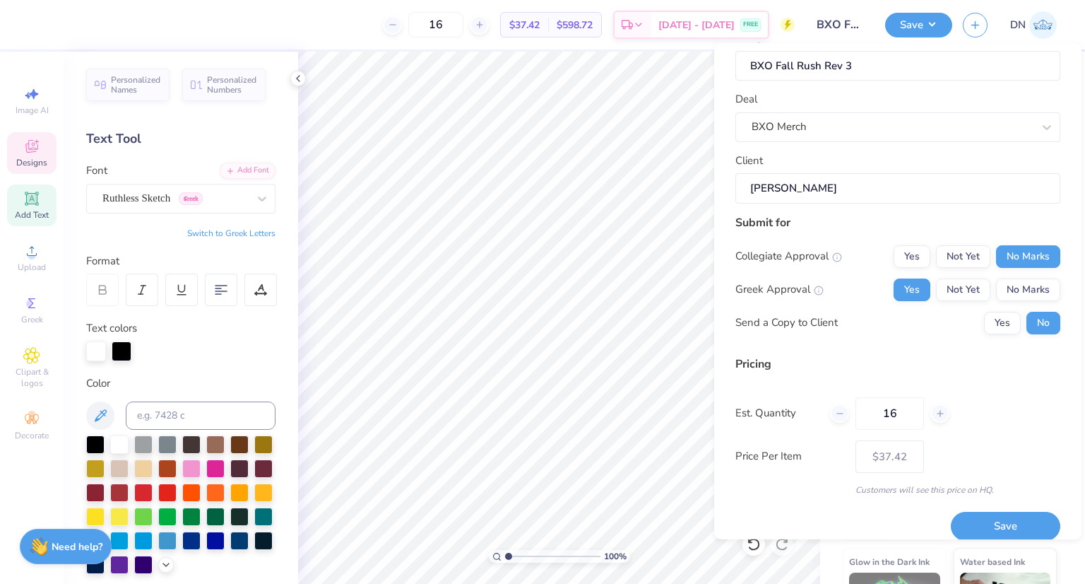
scroll to position [42, 0]
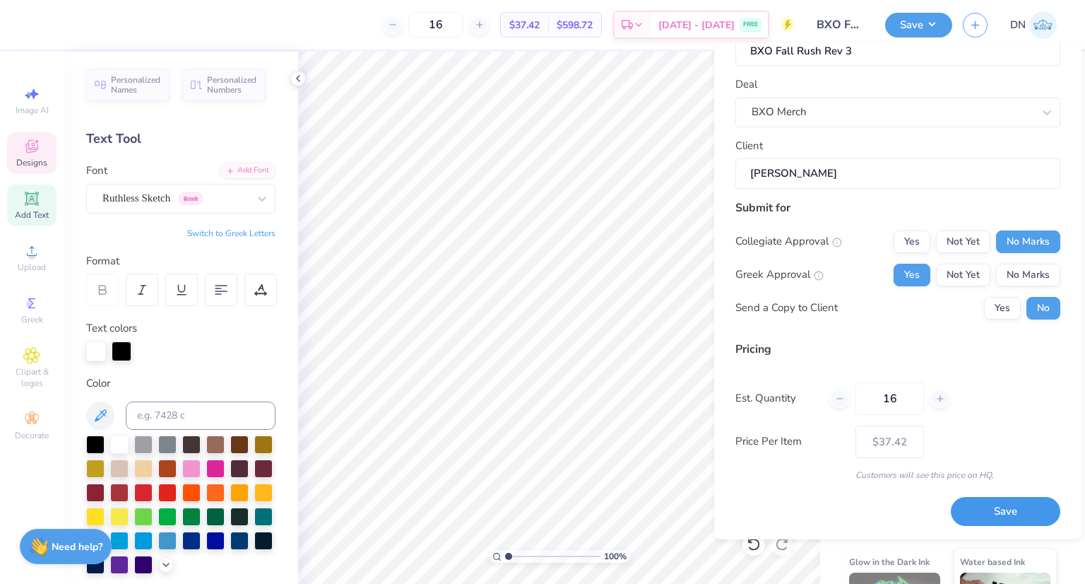
click at [986, 514] on button "Save" at bounding box center [1006, 511] width 110 height 29
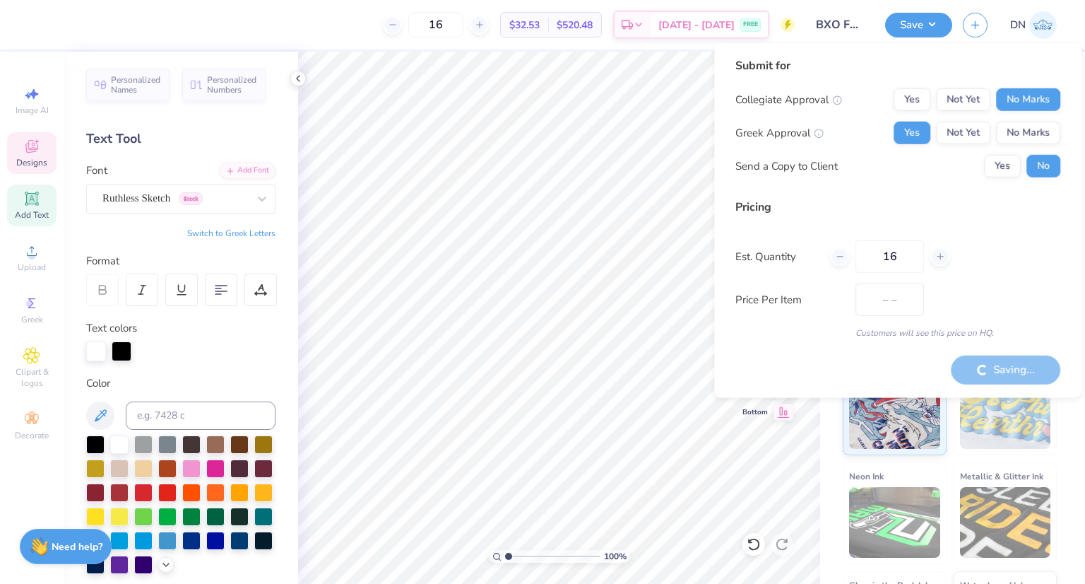
type input "$37.42"
